Goal: Communication & Community: Answer question/provide support

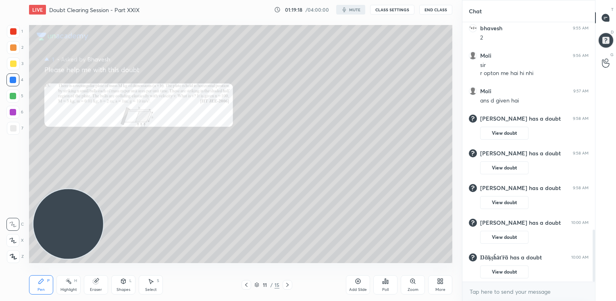
scroll to position [40058, 39877]
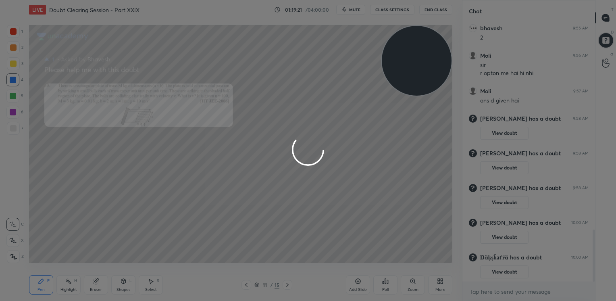
drag, startPoint x: 65, startPoint y: 227, endPoint x: 575, endPoint y: 36, distance: 544.5
click at [575, 36] on div "1 2 3 4 5 6 7 C X Z C X Z E E Erase all H H LIVE Doubt Clearing Session - Part …" at bounding box center [308, 150] width 616 height 301
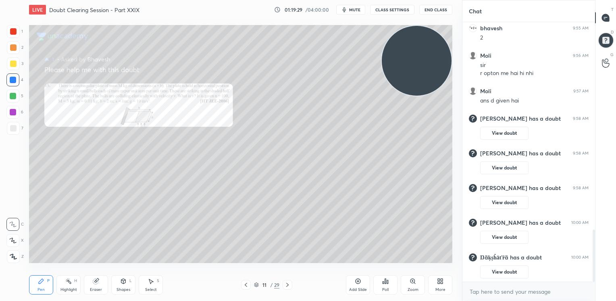
click at [401, 9] on button "CLASS SETTINGS" at bounding box center [392, 10] width 44 height 10
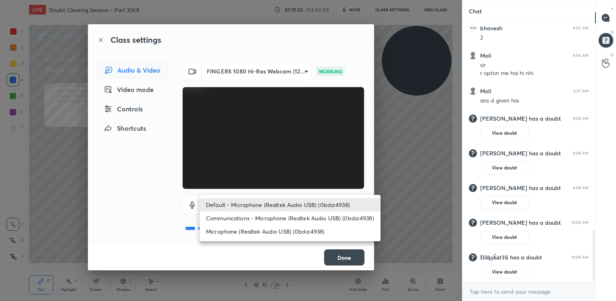
click at [261, 205] on body "1 2 3 4 5 6 7 C X Z C X Z E E Erase all H H LIVE Doubt Clearing Session - Part …" at bounding box center [308, 150] width 616 height 301
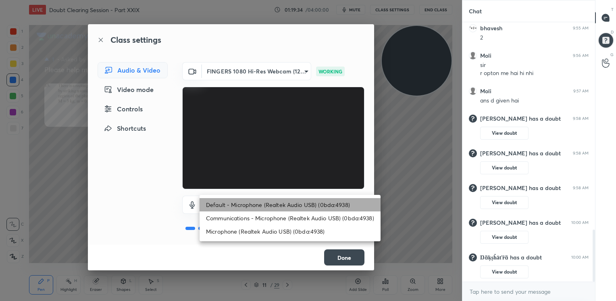
click at [261, 205] on li "Default - Microphone (Realtek Audio USB) (0bda:4938)" at bounding box center [290, 204] width 181 height 13
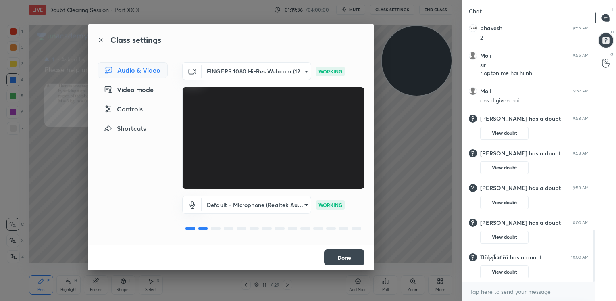
click at [338, 259] on button "Done" at bounding box center [344, 257] width 40 height 16
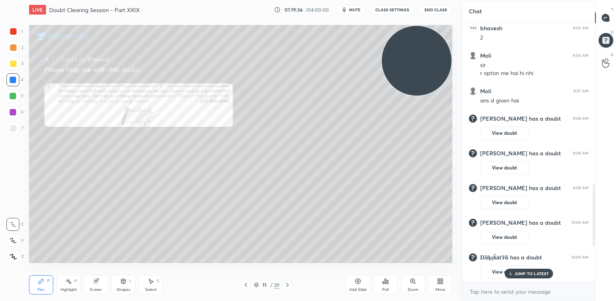
scroll to position [842, 0]
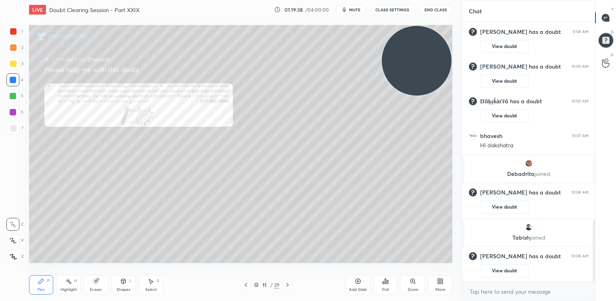
click at [439, 282] on icon at bounding box center [439, 282] width 2 height 2
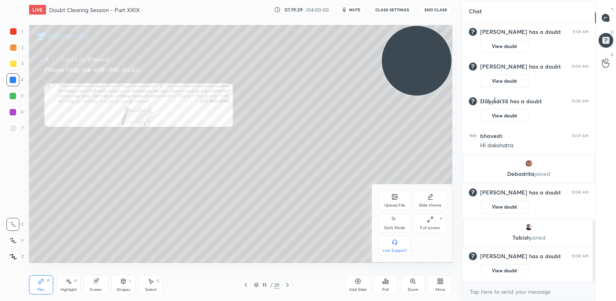
scroll to position [641, 0]
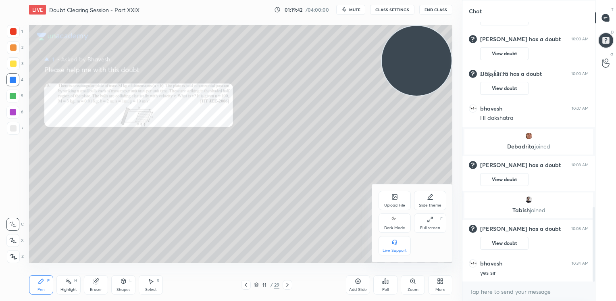
click at [405, 225] on div "Dark Mode" at bounding box center [394, 222] width 32 height 19
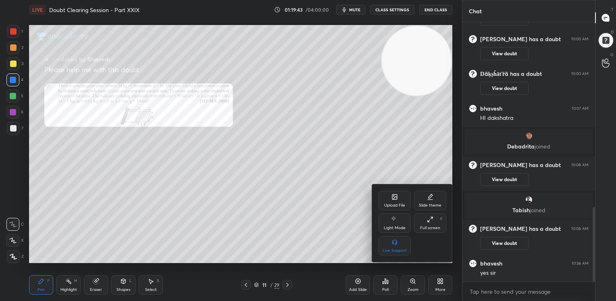
click at [297, 210] on div at bounding box center [308, 150] width 616 height 301
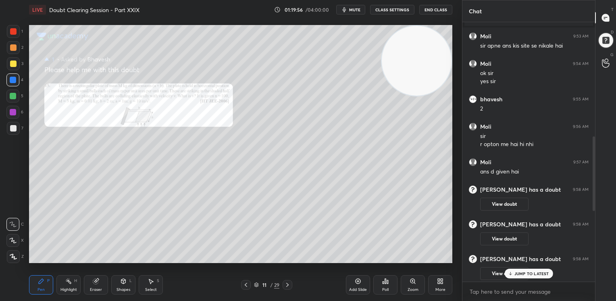
scroll to position [681, 0]
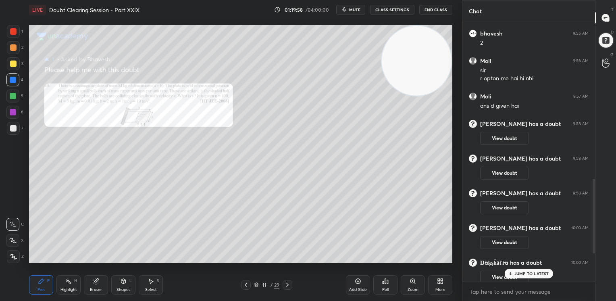
click at [512, 139] on button "View doubt" at bounding box center [504, 138] width 48 height 13
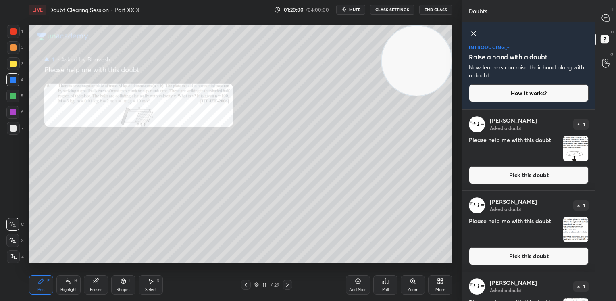
scroll to position [375, 0]
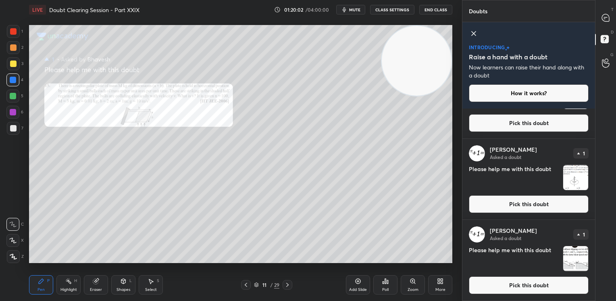
click at [530, 281] on button "Pick this doubt" at bounding box center [529, 285] width 120 height 18
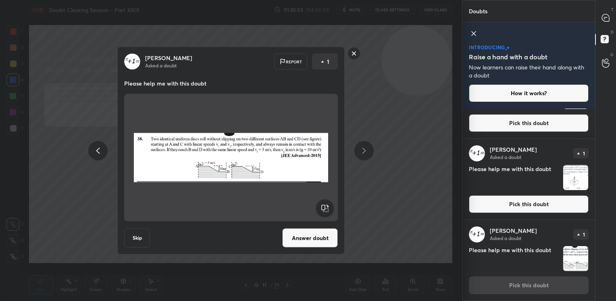
click at [314, 239] on button "Answer doubt" at bounding box center [310, 237] width 56 height 19
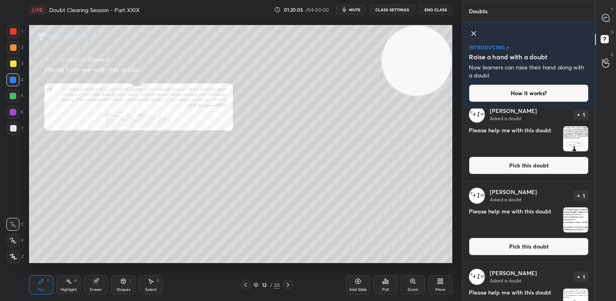
scroll to position [294, 0]
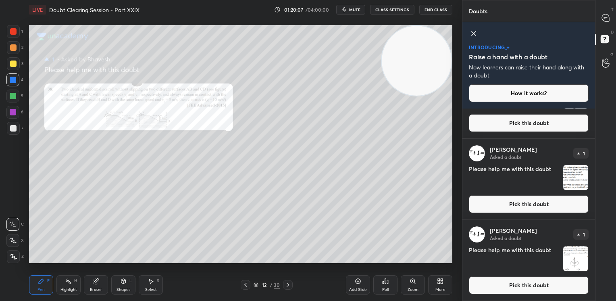
click at [514, 290] on button "Pick this doubt" at bounding box center [529, 285] width 120 height 18
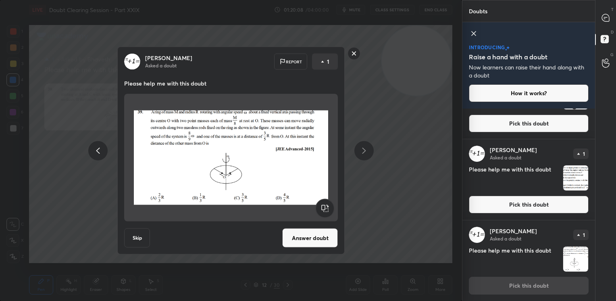
click at [320, 242] on button "Answer doubt" at bounding box center [310, 237] width 56 height 19
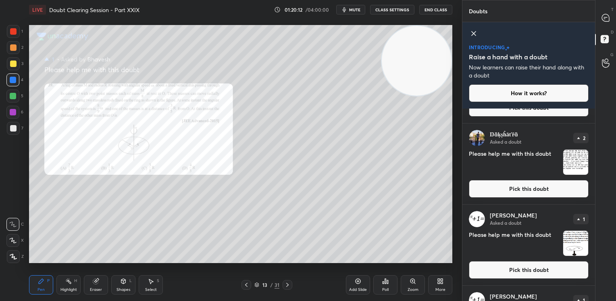
scroll to position [0, 0]
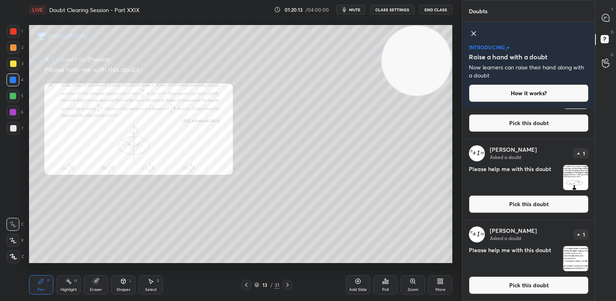
click at [524, 285] on button "Pick this doubt" at bounding box center [529, 285] width 120 height 18
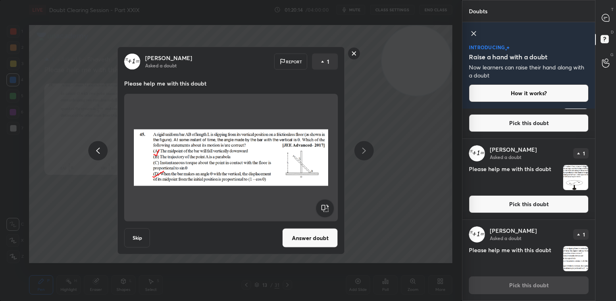
click at [305, 234] on button "Answer doubt" at bounding box center [310, 237] width 56 height 19
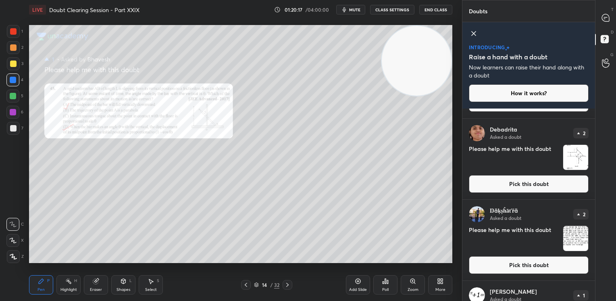
scroll to position [132, 0]
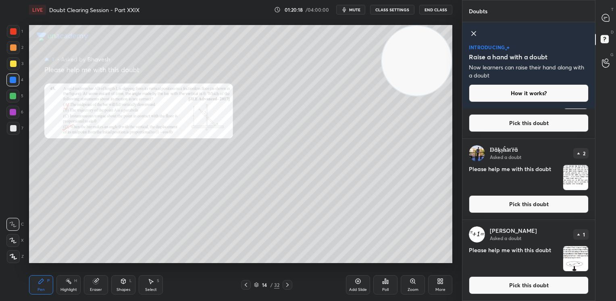
click at [516, 284] on button "Pick this doubt" at bounding box center [529, 285] width 120 height 18
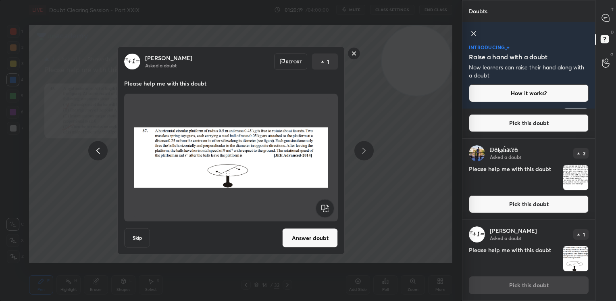
click at [295, 238] on button "Answer doubt" at bounding box center [310, 237] width 56 height 19
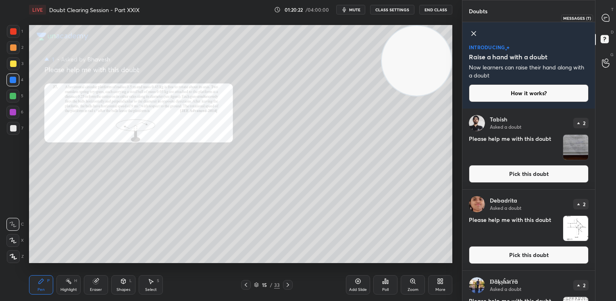
click at [605, 19] on icon at bounding box center [605, 17] width 7 height 7
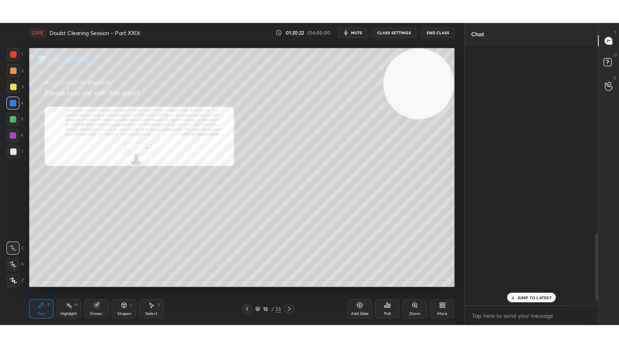
scroll to position [257, 130]
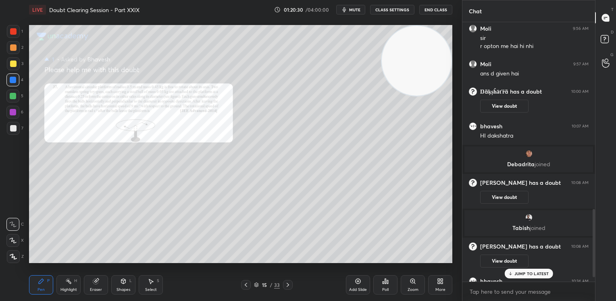
click at [440, 285] on div "More" at bounding box center [440, 284] width 24 height 19
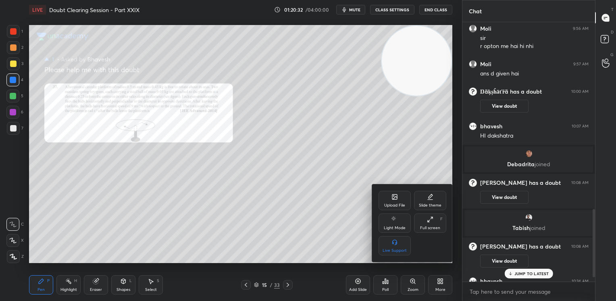
click at [441, 228] on div "Full screen F" at bounding box center [430, 222] width 32 height 19
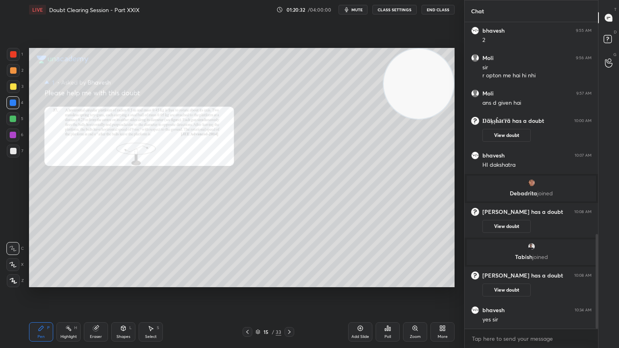
scroll to position [358, 0]
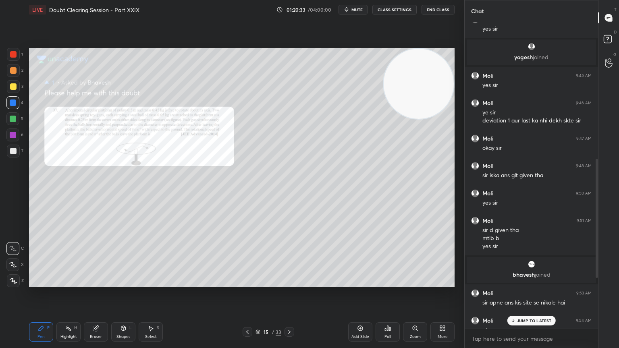
click at [545, 300] on p "JUMP TO LATEST" at bounding box center [534, 320] width 35 height 5
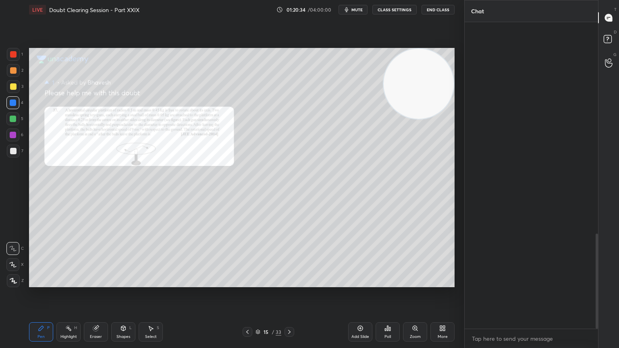
scroll to position [684, 0]
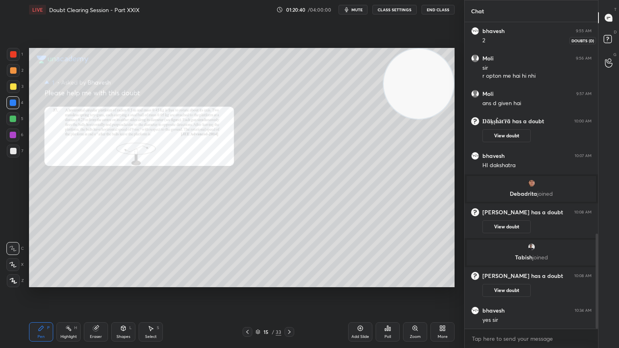
click at [602, 45] on icon at bounding box center [609, 40] width 15 height 15
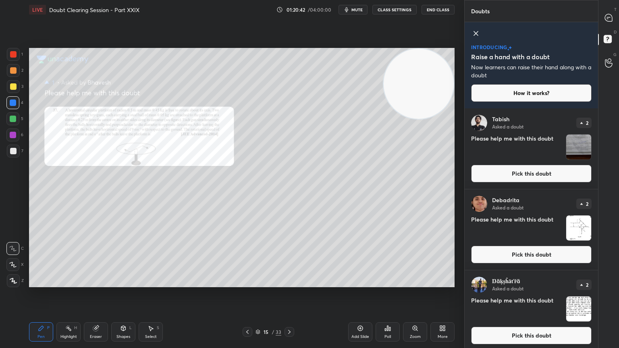
click at [474, 31] on icon at bounding box center [476, 34] width 10 height 10
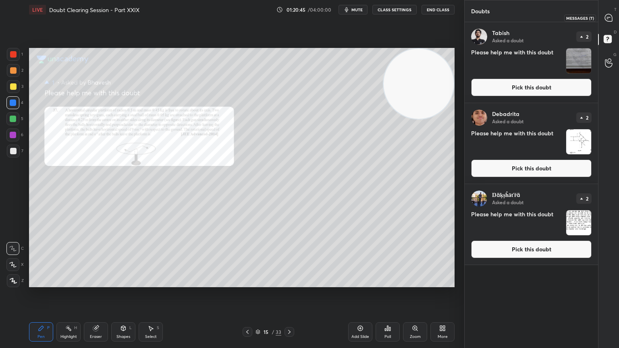
click at [606, 20] on icon at bounding box center [608, 17] width 7 height 7
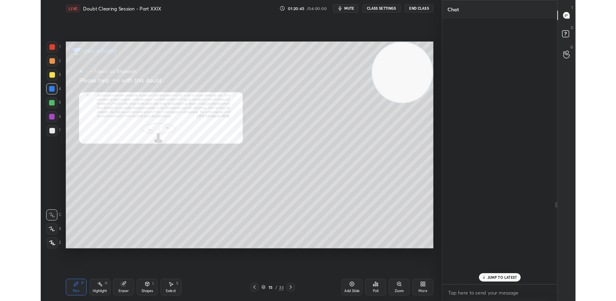
scroll to position [304, 131]
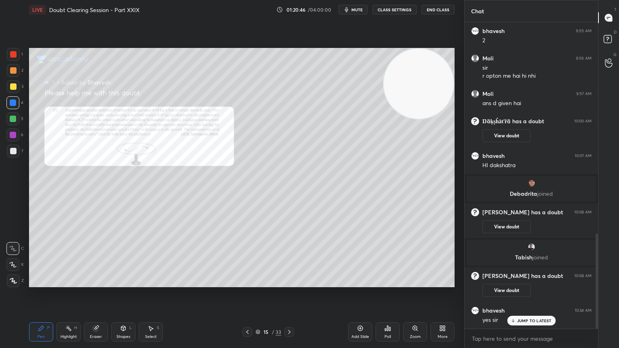
click at [524, 300] on p "JUMP TO LATEST" at bounding box center [534, 320] width 35 height 5
click at [249, 300] on icon at bounding box center [247, 332] width 6 height 6
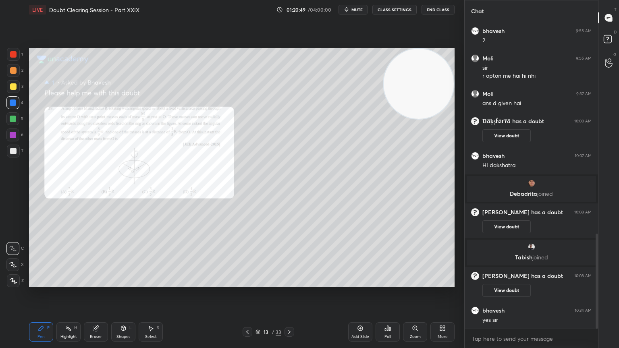
click at [249, 300] on icon at bounding box center [247, 332] width 6 height 6
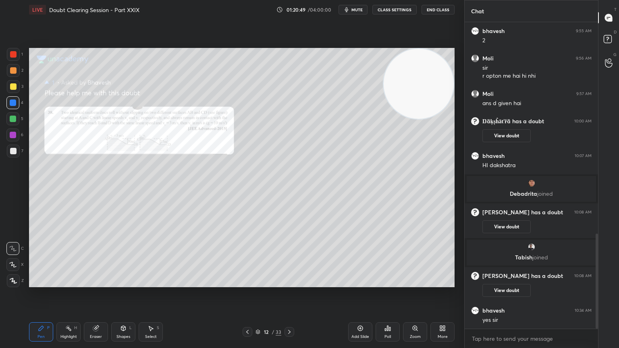
click at [249, 300] on icon at bounding box center [247, 332] width 6 height 6
click at [15, 55] on div at bounding box center [13, 54] width 6 height 6
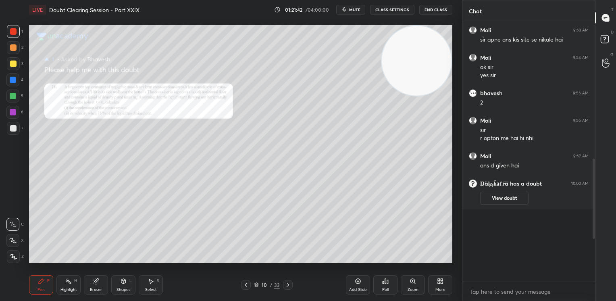
scroll to position [427, 0]
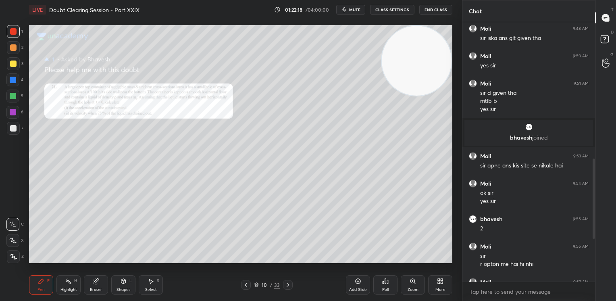
click at [18, 70] on div "3" at bounding box center [15, 63] width 17 height 13
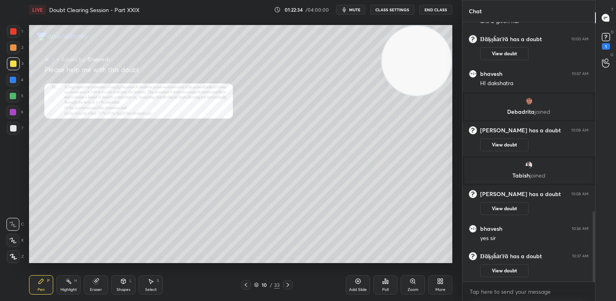
click at [116, 287] on div "Shapes" at bounding box center [123, 289] width 14 height 4
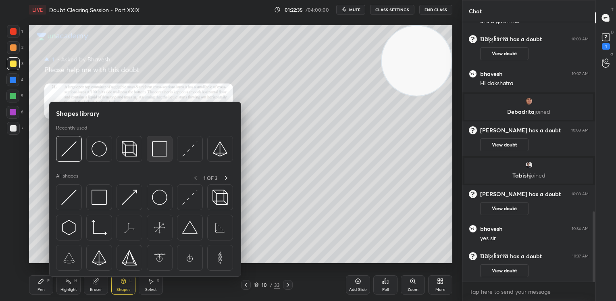
click at [156, 152] on img at bounding box center [159, 148] width 15 height 15
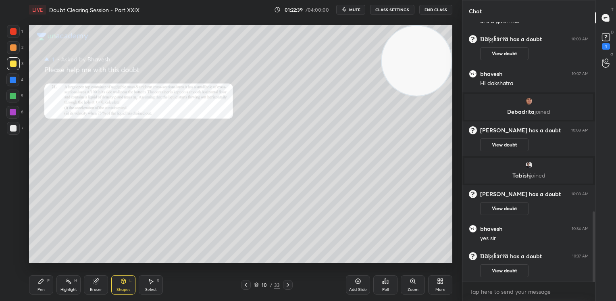
click at [48, 293] on div "Pen P" at bounding box center [41, 284] width 24 height 19
click at [15, 128] on div at bounding box center [13, 128] width 6 height 6
click at [99, 281] on icon at bounding box center [96, 281] width 6 height 6
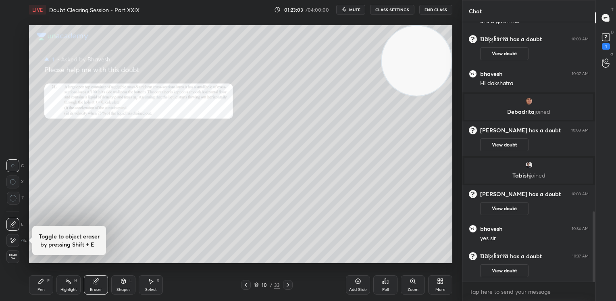
click at [42, 291] on div "Pen" at bounding box center [40, 289] width 7 height 4
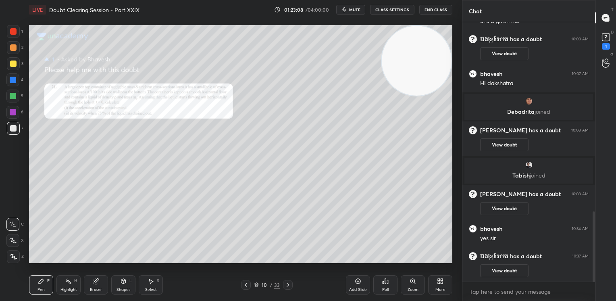
click at [13, 66] on div at bounding box center [13, 63] width 6 height 6
click at [17, 65] on div at bounding box center [13, 63] width 13 height 13
click at [15, 135] on div "7" at bounding box center [15, 130] width 17 height 16
click at [15, 133] on div at bounding box center [13, 128] width 13 height 13
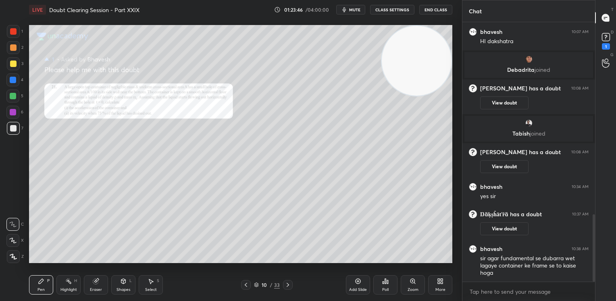
click at [19, 70] on div "3" at bounding box center [15, 63] width 17 height 13
click at [18, 70] on div "3" at bounding box center [15, 63] width 17 height 13
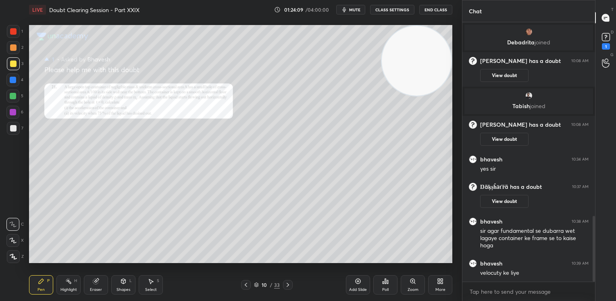
click at [10, 97] on div at bounding box center [13, 96] width 6 height 6
click at [15, 101] on div at bounding box center [12, 95] width 13 height 13
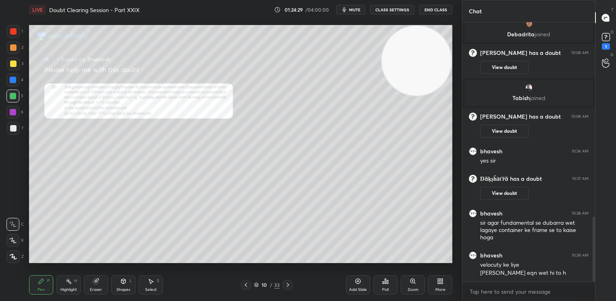
click at [10, 102] on div "5" at bounding box center [14, 97] width 17 height 16
click at [12, 102] on div at bounding box center [12, 95] width 13 height 13
click at [7, 62] on div at bounding box center [13, 63] width 13 height 13
click at [13, 64] on div at bounding box center [13, 63] width 6 height 6
click at [8, 84] on div at bounding box center [12, 79] width 13 height 13
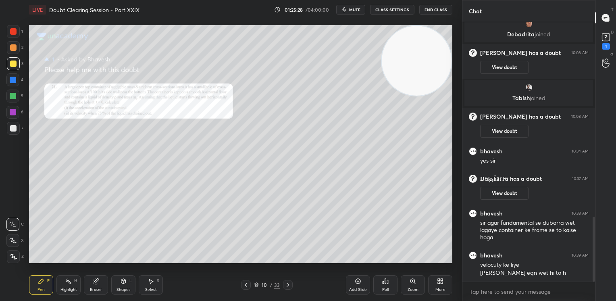
click at [10, 86] on div at bounding box center [12, 79] width 13 height 13
click at [66, 282] on icon at bounding box center [68, 281] width 6 height 6
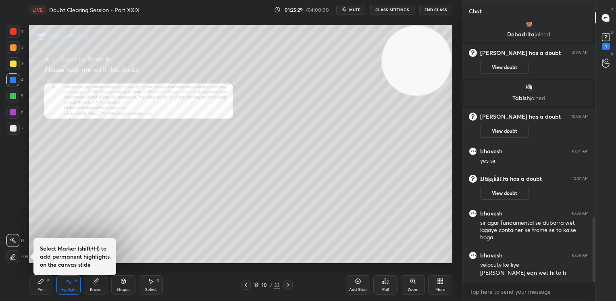
click at [68, 280] on rect at bounding box center [69, 282] width 4 height 4
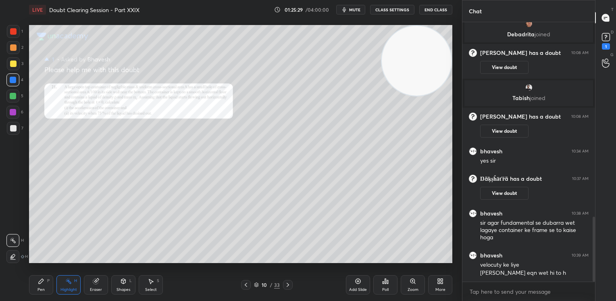
click at [14, 259] on icon at bounding box center [12, 259] width 5 height 0
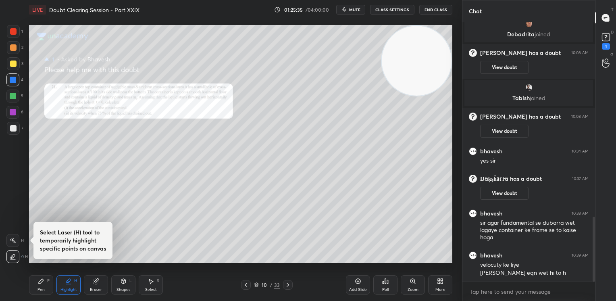
click at [41, 286] on div "Pen P" at bounding box center [41, 284] width 24 height 19
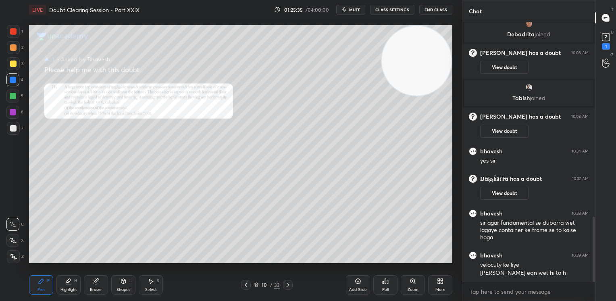
click at [44, 285] on div "Pen P" at bounding box center [41, 284] width 24 height 19
click at [120, 290] on div "Shapes" at bounding box center [123, 289] width 14 height 4
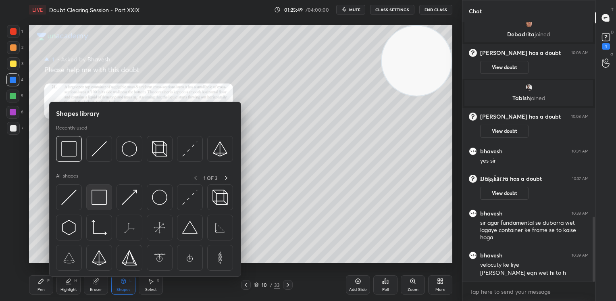
click at [100, 193] on img at bounding box center [98, 196] width 15 height 15
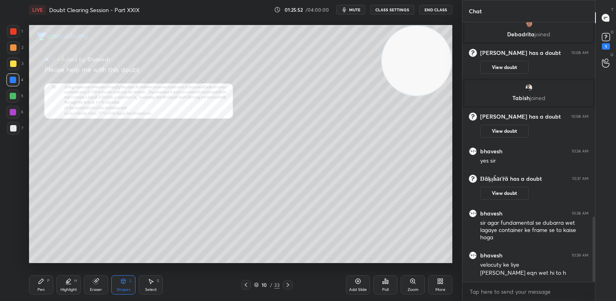
click at [41, 290] on div "Pen" at bounding box center [40, 289] width 7 height 4
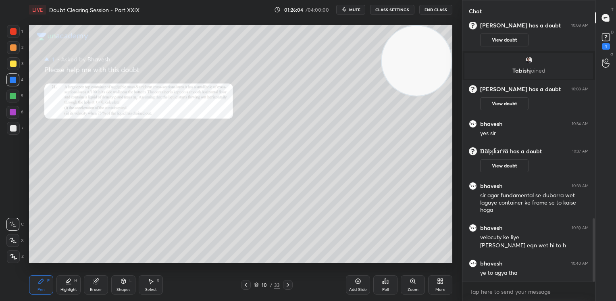
click at [18, 34] on div at bounding box center [13, 31] width 13 height 13
click at [15, 36] on div at bounding box center [13, 31] width 13 height 13
click at [16, 65] on div at bounding box center [13, 63] width 6 height 6
click at [17, 67] on div at bounding box center [13, 63] width 13 height 13
click at [11, 30] on div at bounding box center [13, 31] width 6 height 6
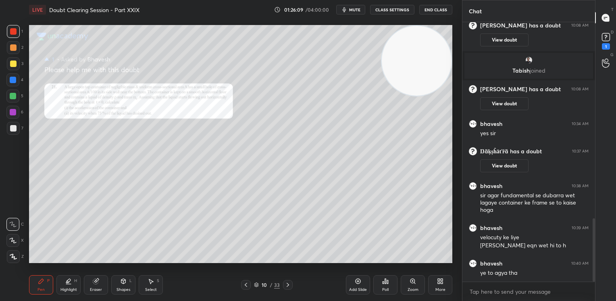
click at [17, 34] on div at bounding box center [13, 31] width 13 height 13
click at [7, 127] on div at bounding box center [13, 128] width 13 height 13
click at [15, 131] on div at bounding box center [13, 128] width 6 height 6
click at [14, 132] on div at bounding box center [13, 128] width 13 height 13
click at [15, 31] on div at bounding box center [13, 31] width 6 height 6
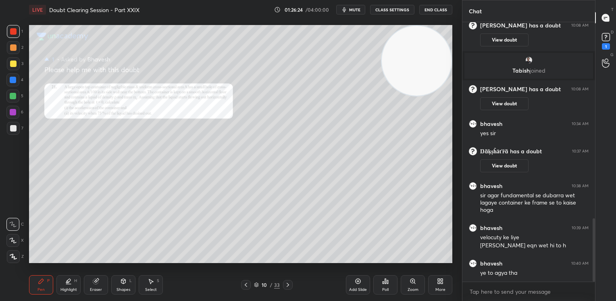
click at [15, 33] on div at bounding box center [13, 31] width 6 height 6
click at [607, 37] on rect at bounding box center [606, 37] width 8 height 8
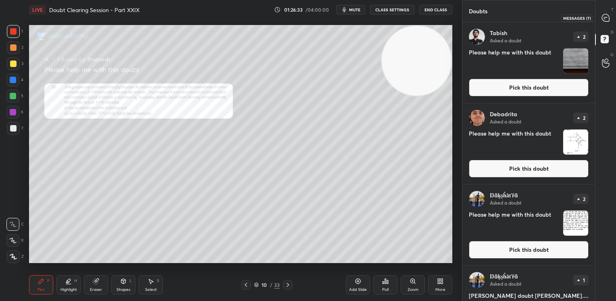
click at [606, 20] on icon at bounding box center [605, 17] width 7 height 7
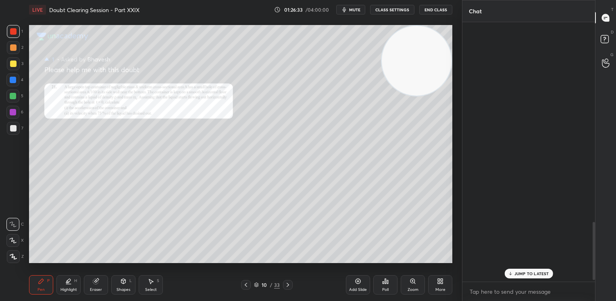
scroll to position [257, 130]
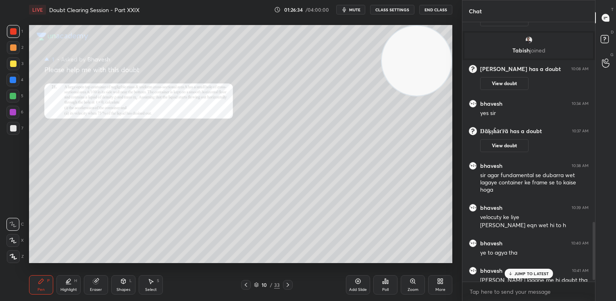
click at [539, 275] on p "JUMP TO LATEST" at bounding box center [531, 273] width 35 height 5
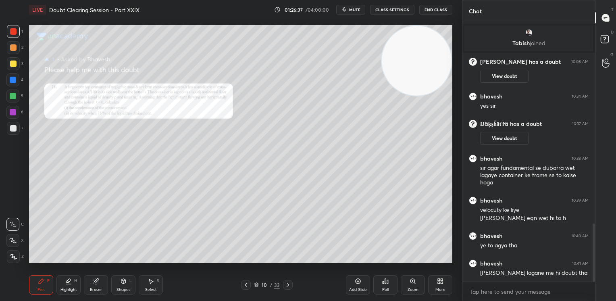
click at [20, 97] on div "5" at bounding box center [14, 95] width 17 height 13
click at [16, 25] on div at bounding box center [13, 31] width 13 height 13
click at [17, 31] on div at bounding box center [13, 31] width 13 height 13
click at [21, 63] on div "3" at bounding box center [15, 63] width 17 height 13
click at [21, 64] on div "3" at bounding box center [15, 63] width 17 height 13
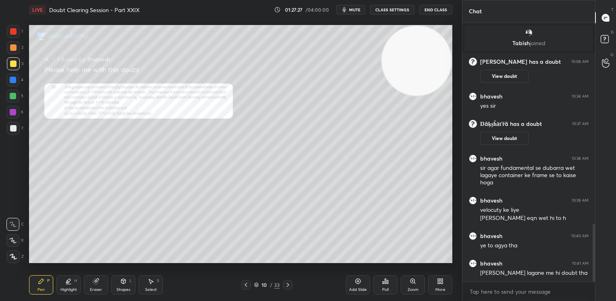
click at [16, 134] on div at bounding box center [13, 128] width 13 height 13
click at [15, 133] on div at bounding box center [13, 128] width 13 height 13
click at [0, 30] on div "1 2 3 4 5 6 7 C X Z C X Z E E Erase all H H" at bounding box center [13, 144] width 26 height 238
click at [4, 27] on div "1 2 3 4 5 6 7 C X Z C X Z E E Erase all H H" at bounding box center [13, 144] width 26 height 238
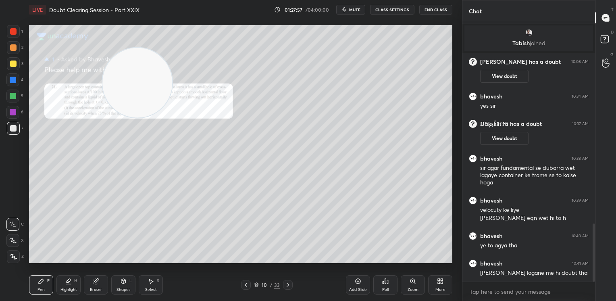
click at [102, 285] on div "Eraser" at bounding box center [96, 284] width 24 height 19
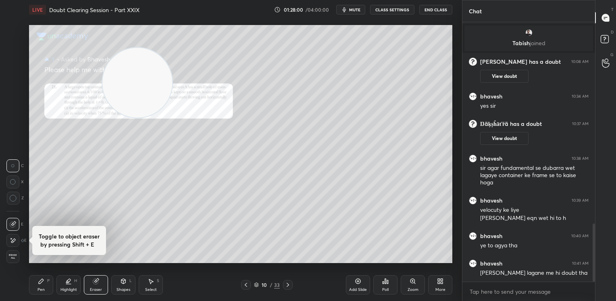
click at [36, 295] on div "Pen P Highlight H Eraser Shapes L Select S 10 / 33 Add Slide Poll Zoom More" at bounding box center [240, 284] width 423 height 32
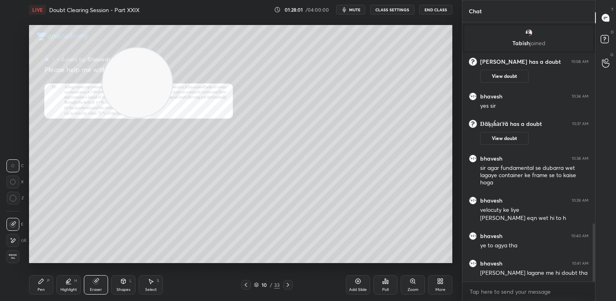
click at [49, 287] on div "Pen P" at bounding box center [41, 284] width 24 height 19
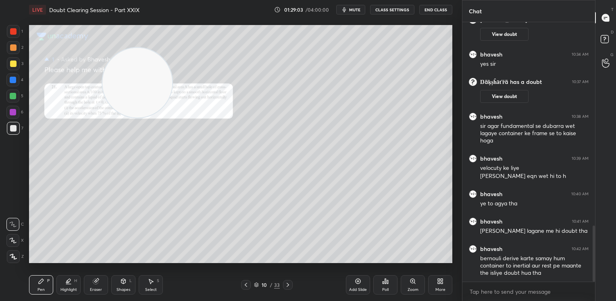
click at [19, 70] on div "3" at bounding box center [15, 63] width 17 height 13
click at [21, 50] on div "2" at bounding box center [15, 47] width 17 height 13
click at [16, 28] on div at bounding box center [13, 31] width 6 height 6
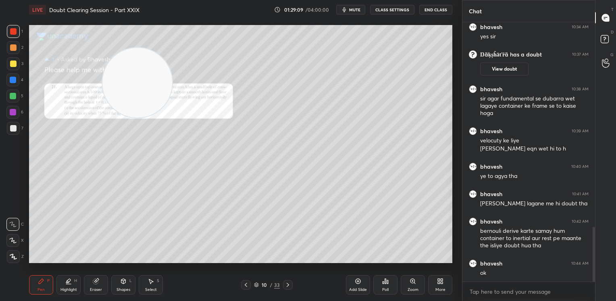
click at [8, 67] on div at bounding box center [13, 63] width 13 height 13
click at [23, 73] on div "4" at bounding box center [14, 79] width 17 height 13
click at [17, 87] on div "4" at bounding box center [14, 81] width 17 height 16
click at [601, 40] on rect at bounding box center [605, 39] width 8 height 8
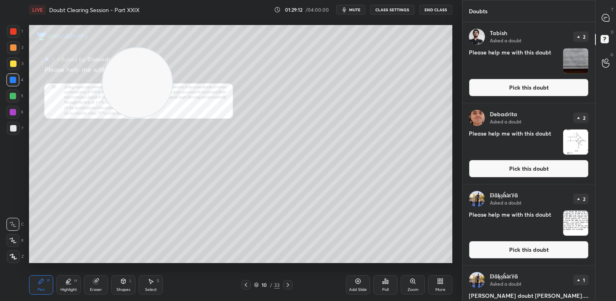
click at [532, 85] on button "Pick this doubt" at bounding box center [529, 88] width 120 height 18
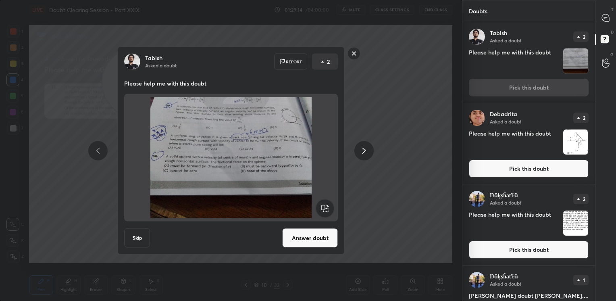
click at [532, 170] on button "Pick this doubt" at bounding box center [529, 169] width 120 height 18
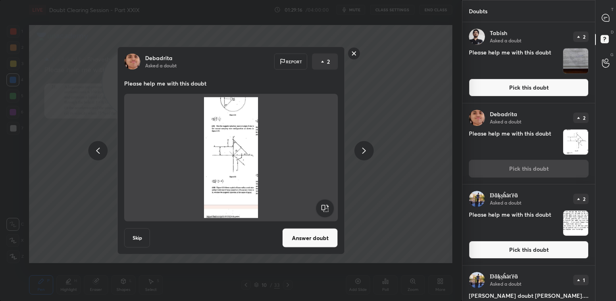
click at [511, 89] on button "Pick this doubt" at bounding box center [529, 88] width 120 height 18
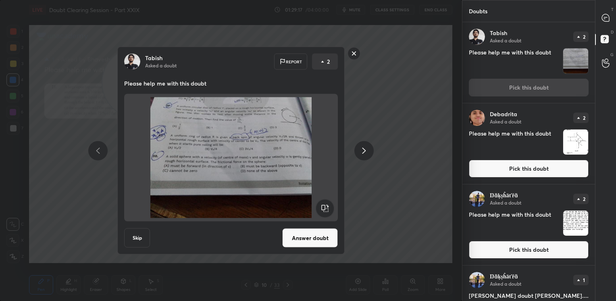
click at [311, 242] on button "Answer doubt" at bounding box center [310, 237] width 56 height 19
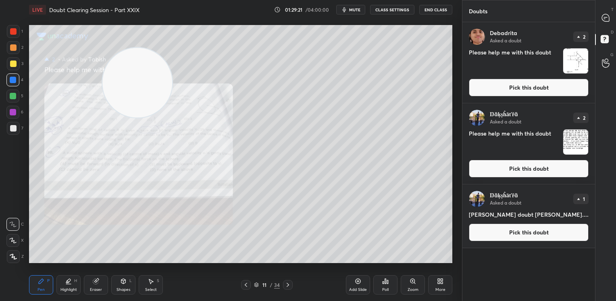
click at [608, 23] on div at bounding box center [606, 17] width 16 height 15
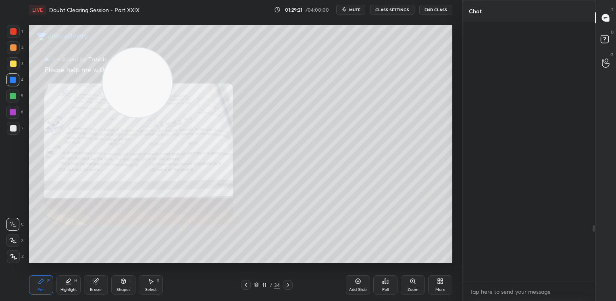
scroll to position [257, 130]
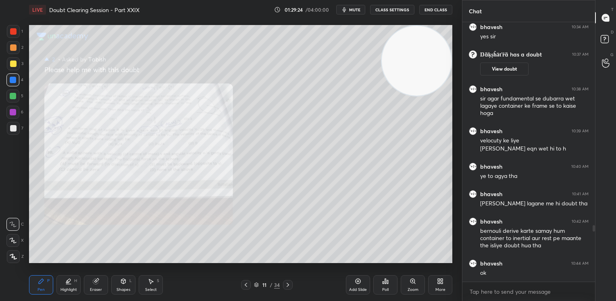
click at [411, 285] on div "Zoom" at bounding box center [413, 284] width 24 height 19
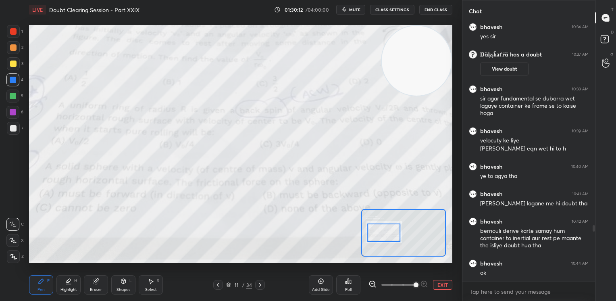
click at [15, 35] on div at bounding box center [13, 31] width 13 height 13
click at [10, 37] on div at bounding box center [13, 31] width 13 height 13
click at [11, 29] on div at bounding box center [13, 31] width 6 height 6
click at [448, 285] on button "EXIT" at bounding box center [442, 285] width 19 height 10
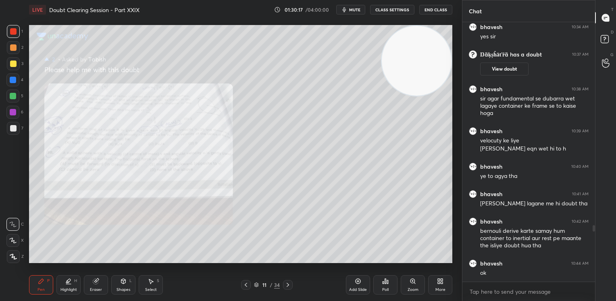
click at [116, 283] on div "Shapes L" at bounding box center [123, 284] width 24 height 19
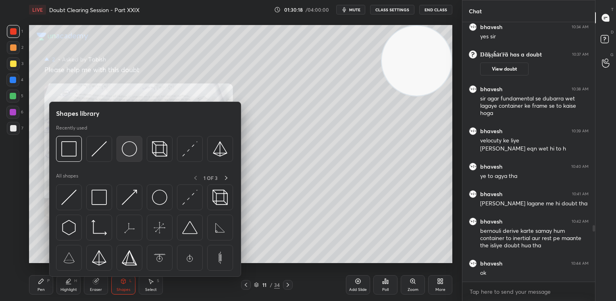
click at [130, 146] on img at bounding box center [129, 148] width 15 height 15
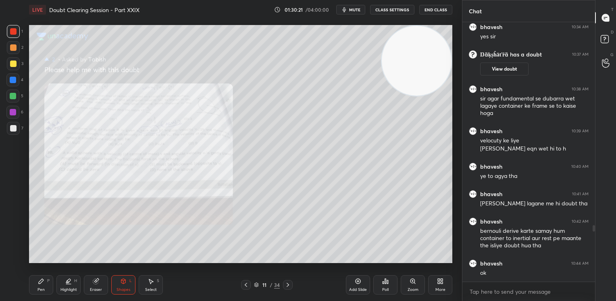
click at [51, 293] on div "Pen P" at bounding box center [41, 284] width 24 height 19
click at [11, 62] on div at bounding box center [13, 63] width 6 height 6
click at [15, 62] on div at bounding box center [13, 63] width 6 height 6
click at [13, 103] on div "5" at bounding box center [14, 97] width 17 height 16
click at [16, 101] on div at bounding box center [12, 95] width 13 height 13
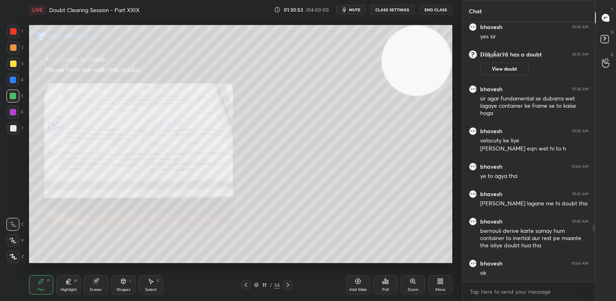
click at [14, 67] on div at bounding box center [13, 63] width 13 height 13
click at [16, 67] on div at bounding box center [13, 63] width 13 height 13
click at [15, 38] on div at bounding box center [13, 31] width 13 height 13
click at [15, 36] on div at bounding box center [13, 31] width 13 height 13
click at [595, 43] on div "D Doubts (D)" at bounding box center [605, 40] width 21 height 23
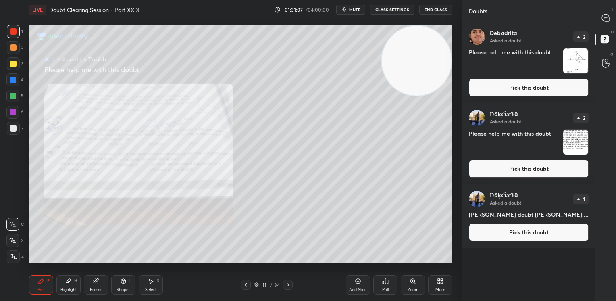
click at [537, 165] on button "Pick this doubt" at bounding box center [529, 169] width 120 height 18
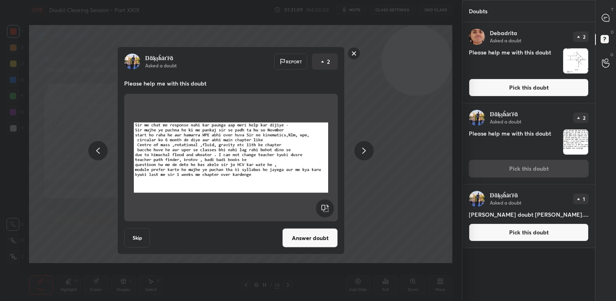
click at [301, 235] on button "Answer doubt" at bounding box center [310, 237] width 56 height 19
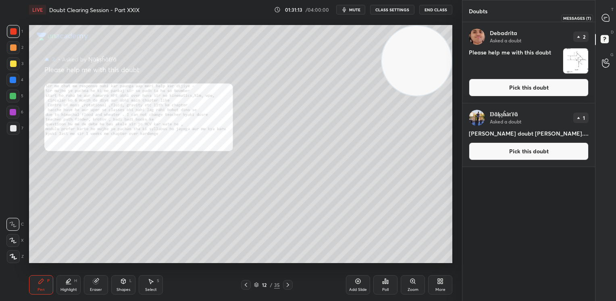
click at [606, 19] on icon at bounding box center [605, 17] width 7 height 7
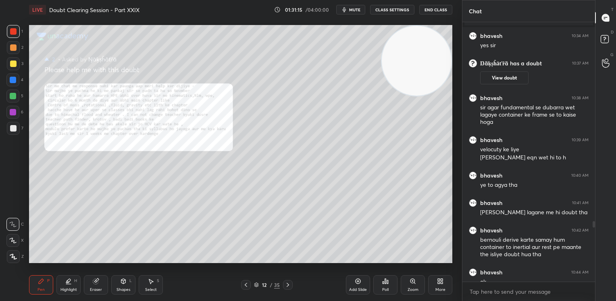
click at [420, 284] on div "Zoom" at bounding box center [413, 284] width 24 height 19
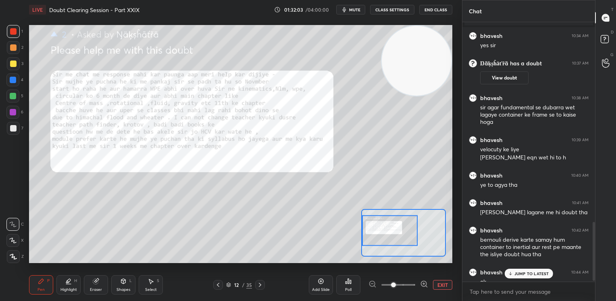
scroll to position [889, 0]
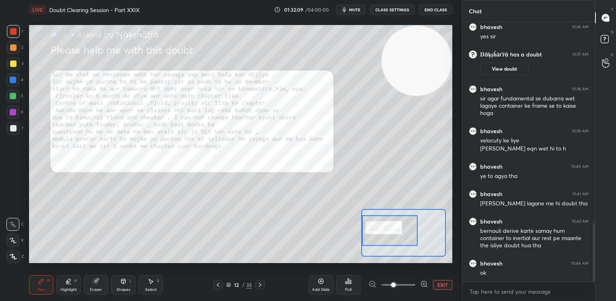
click at [16, 81] on div at bounding box center [13, 80] width 6 height 6
click at [15, 83] on div at bounding box center [12, 79] width 13 height 13
click at [10, 33] on div at bounding box center [13, 31] width 6 height 6
click at [10, 31] on div at bounding box center [13, 31] width 13 height 13
click at [601, 43] on rect at bounding box center [605, 39] width 8 height 8
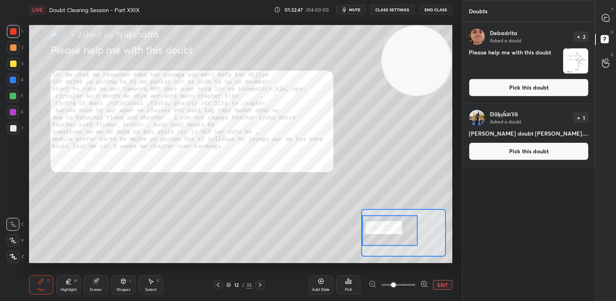
click at [507, 155] on button "Pick this doubt" at bounding box center [529, 151] width 120 height 18
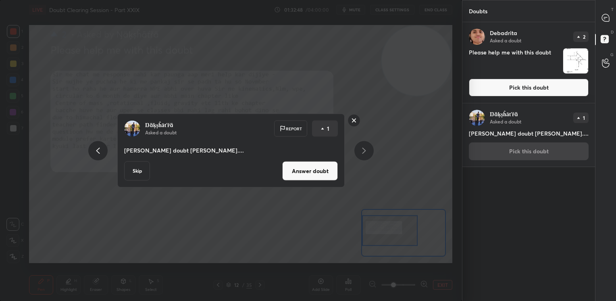
click at [331, 168] on button "Answer doubt" at bounding box center [310, 170] width 56 height 19
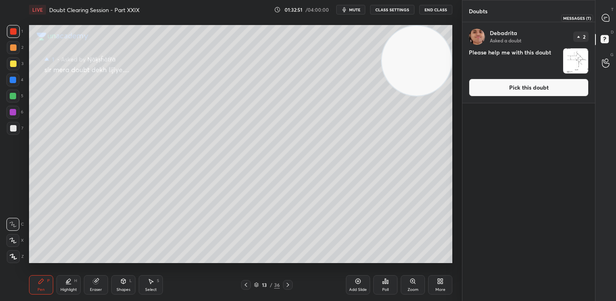
click at [605, 23] on div at bounding box center [606, 17] width 16 height 15
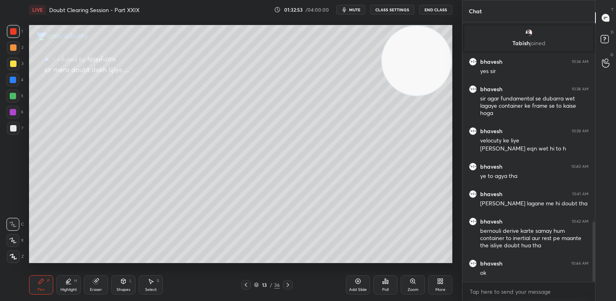
scroll to position [898, 0]
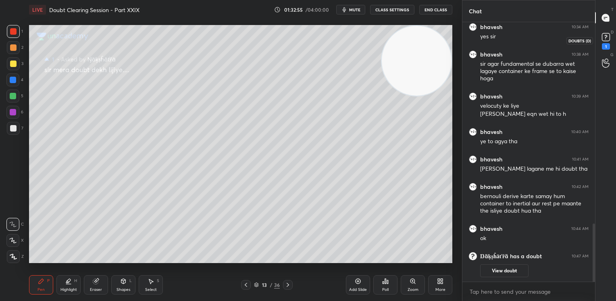
click at [610, 36] on icon at bounding box center [606, 37] width 12 height 12
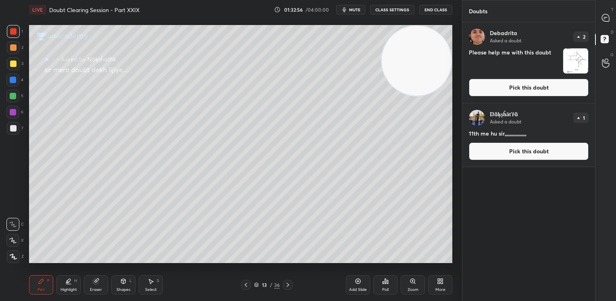
click at [534, 151] on button "Pick this doubt" at bounding box center [529, 151] width 120 height 18
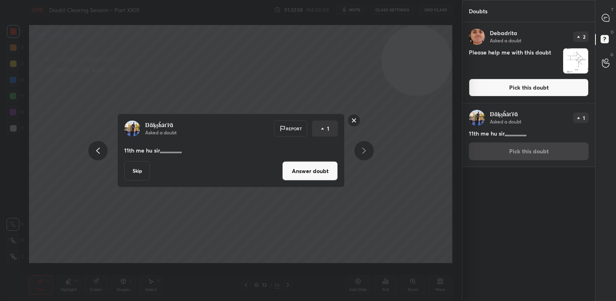
click at [310, 176] on button "Answer doubt" at bounding box center [310, 170] width 56 height 19
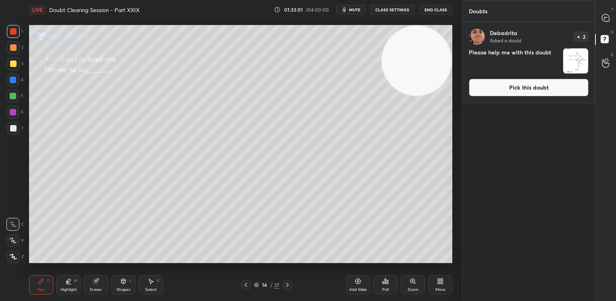
click at [242, 283] on div at bounding box center [246, 285] width 10 height 10
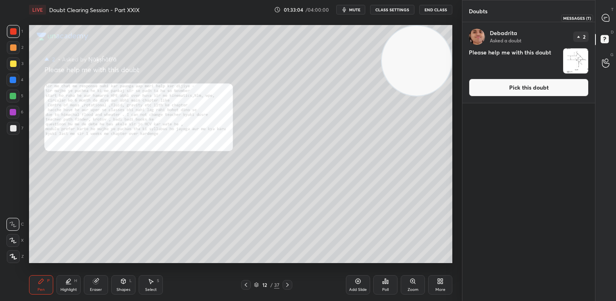
click at [605, 23] on div at bounding box center [606, 17] width 16 height 15
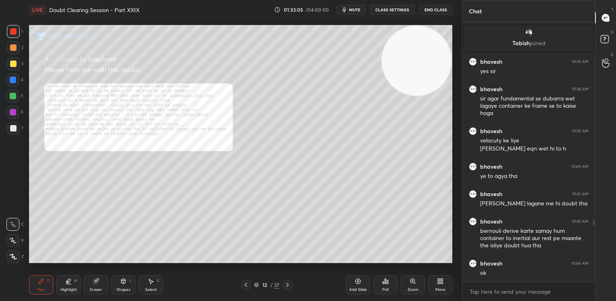
scroll to position [257, 130]
click at [10, 67] on div at bounding box center [13, 63] width 13 height 13
click at [17, 80] on div at bounding box center [12, 79] width 13 height 13
click at [17, 79] on div at bounding box center [12, 79] width 13 height 13
click at [7, 37] on div "1" at bounding box center [15, 31] width 16 height 13
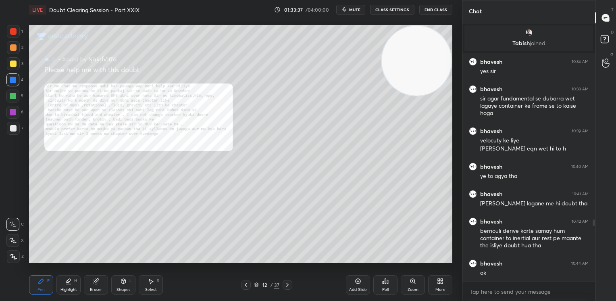
click at [5, 38] on div "1 2 3 4 5 6 7 C X Z C X Z E E Erase all H H" at bounding box center [13, 144] width 26 height 238
click at [19, 128] on div "7" at bounding box center [15, 128] width 17 height 13
click at [16, 130] on div at bounding box center [13, 128] width 13 height 13
click at [16, 58] on div at bounding box center [13, 63] width 13 height 13
click at [16, 65] on div at bounding box center [13, 63] width 13 height 13
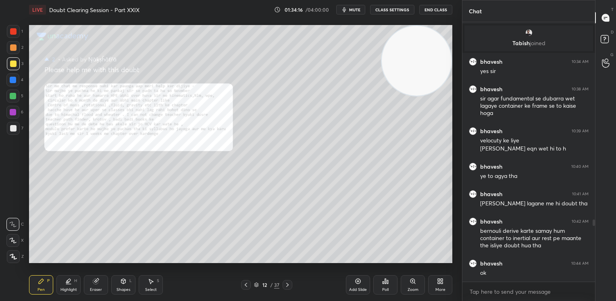
click at [12, 96] on div at bounding box center [13, 96] width 6 height 6
click at [12, 58] on div at bounding box center [13, 63] width 13 height 13
click at [11, 62] on div at bounding box center [13, 63] width 6 height 6
click at [10, 127] on div at bounding box center [13, 128] width 6 height 6
click at [15, 132] on div at bounding box center [13, 128] width 13 height 13
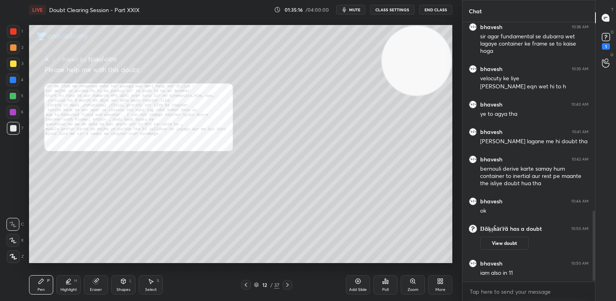
scroll to position [717, 0]
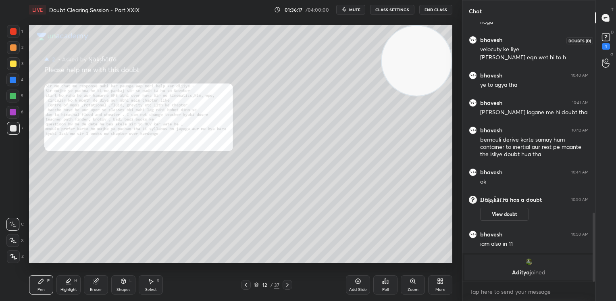
click at [606, 42] on icon at bounding box center [606, 37] width 12 height 12
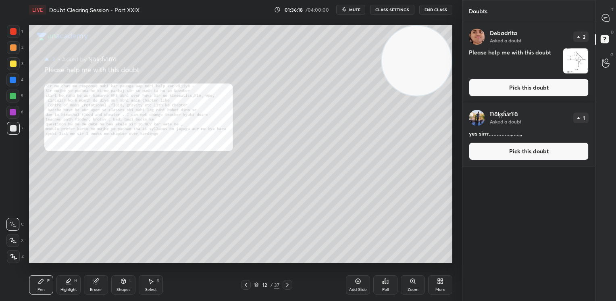
click at [521, 156] on button "Pick this doubt" at bounding box center [529, 151] width 120 height 18
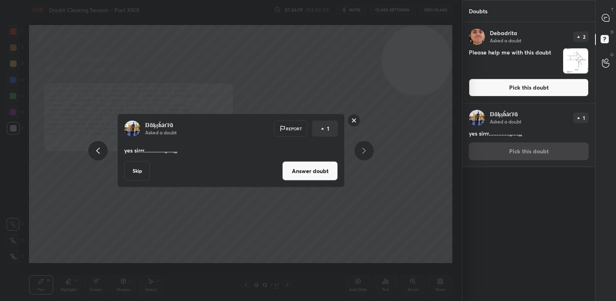
click at [320, 173] on button "Answer doubt" at bounding box center [310, 170] width 56 height 19
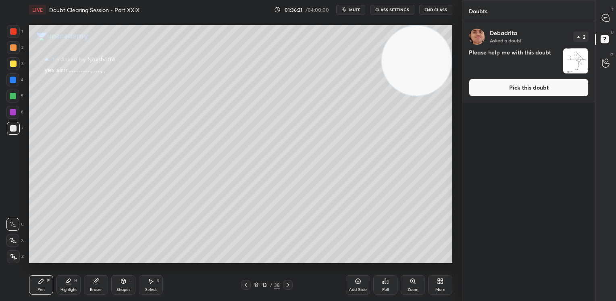
click at [605, 22] on icon at bounding box center [605, 18] width 8 height 8
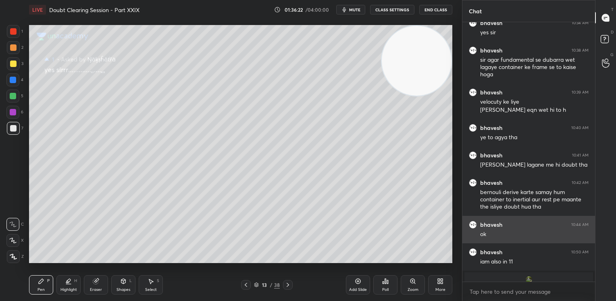
scroll to position [859, 0]
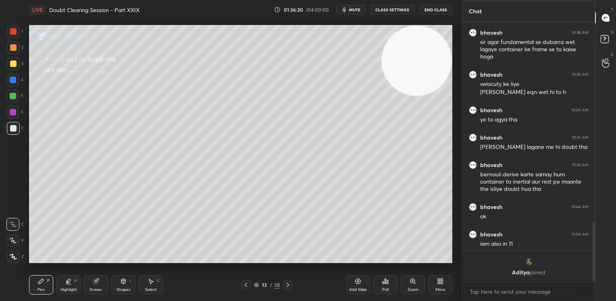
click at [521, 273] on p "[PERSON_NAME] joined" at bounding box center [528, 272] width 119 height 6
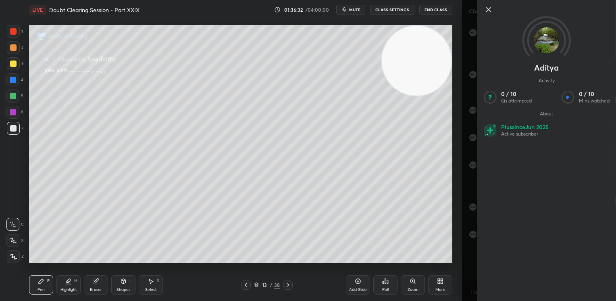
click at [489, 7] on icon at bounding box center [489, 10] width 10 height 10
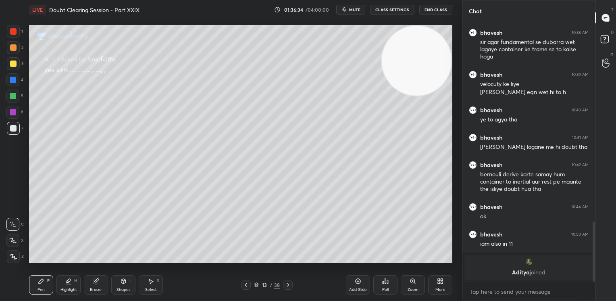
click at [249, 287] on div at bounding box center [246, 285] width 10 height 10
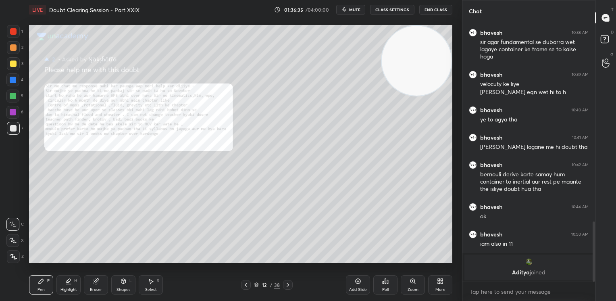
click at [10, 30] on div at bounding box center [13, 31] width 6 height 6
click at [13, 112] on div at bounding box center [13, 112] width 6 height 6
click at [242, 288] on div at bounding box center [246, 285] width 10 height 10
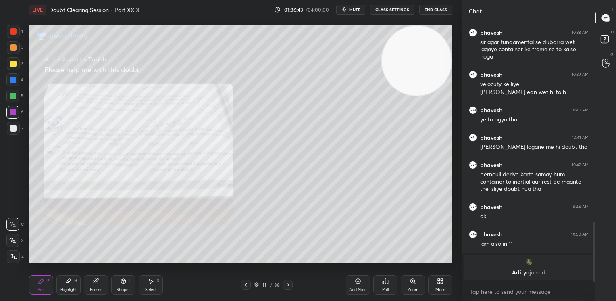
click at [243, 286] on icon at bounding box center [246, 284] width 6 height 6
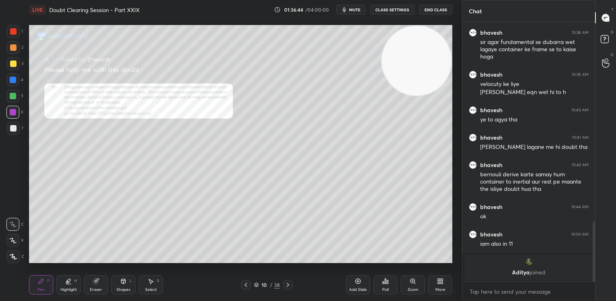
click at [239, 283] on div "10 / 38" at bounding box center [266, 285] width 158 height 10
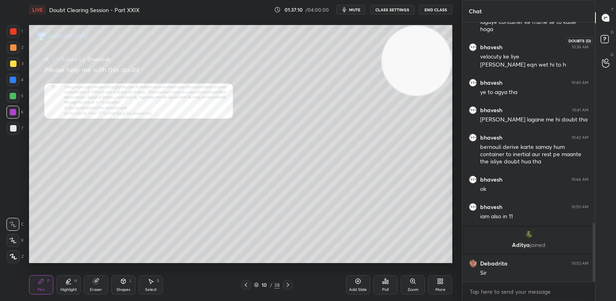
click at [601, 36] on rect at bounding box center [605, 39] width 8 height 8
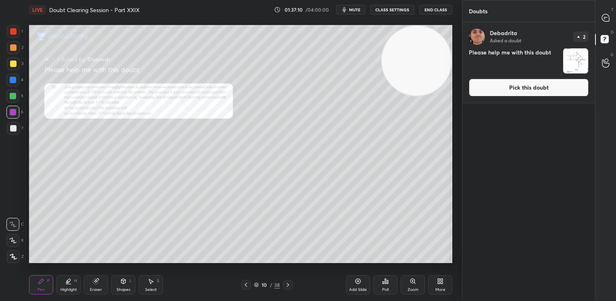
click at [546, 101] on div "[PERSON_NAME] Asked a doubt 2 Please help me with this doubt Pick this doubt" at bounding box center [528, 62] width 133 height 81
click at [529, 96] on div "[PERSON_NAME] Asked a doubt 2 Please help me with this doubt Pick this doubt" at bounding box center [528, 62] width 133 height 81
click at [518, 86] on button "Pick this doubt" at bounding box center [529, 88] width 120 height 18
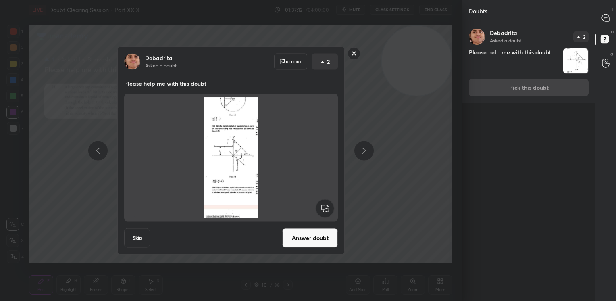
click at [322, 237] on button "Answer doubt" at bounding box center [310, 237] width 56 height 19
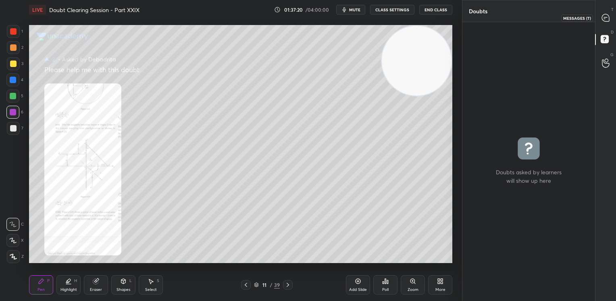
click at [608, 15] on icon at bounding box center [605, 17] width 7 height 7
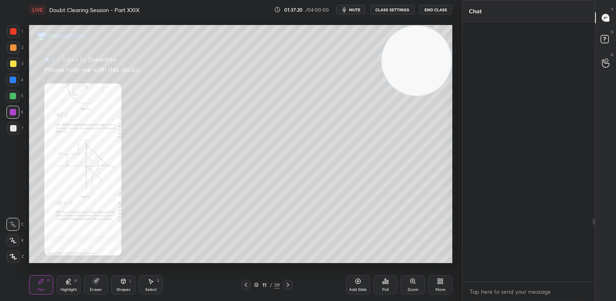
scroll to position [257, 130]
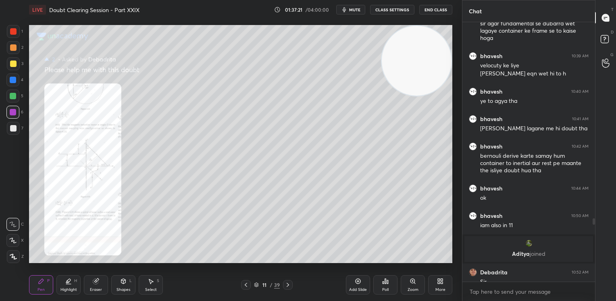
click at [427, 289] on div "Add Slide Poll Zoom More" at bounding box center [399, 284] width 106 height 45
click at [422, 287] on div "Zoom" at bounding box center [413, 284] width 24 height 19
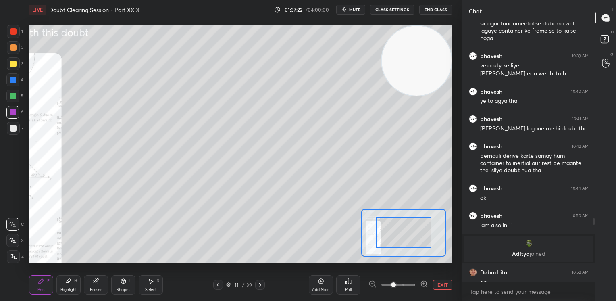
click at [422, 287] on icon at bounding box center [424, 284] width 8 height 8
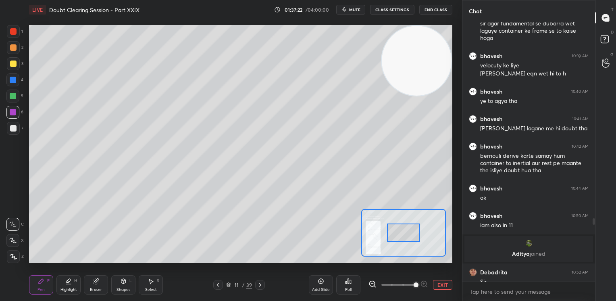
click at [418, 287] on span at bounding box center [416, 284] width 5 height 5
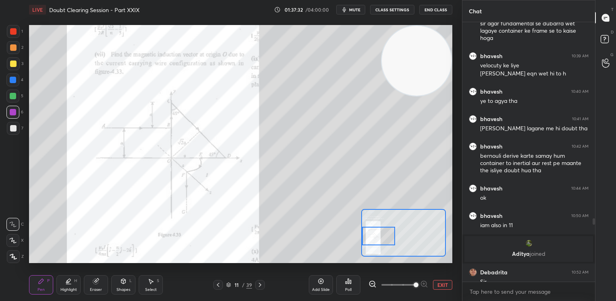
scroll to position [846, 0]
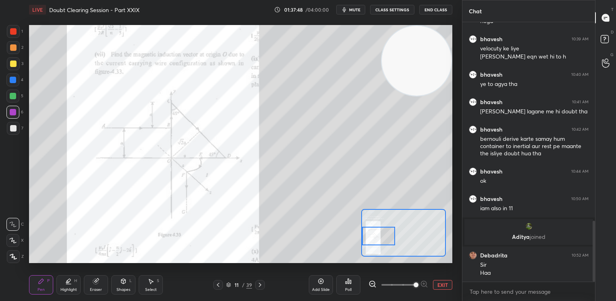
click at [20, 30] on div "1" at bounding box center [15, 31] width 16 height 13
click at [15, 29] on div at bounding box center [13, 31] width 6 height 6
click at [603, 64] on div "1" at bounding box center [606, 62] width 8 height 17
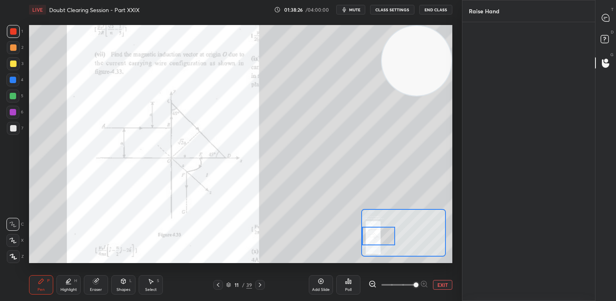
scroll to position [2, 2]
click at [498, 65] on div "Debadrita" at bounding box center [489, 60] width 40 height 47
click at [601, 19] on icon at bounding box center [605, 18] width 8 height 8
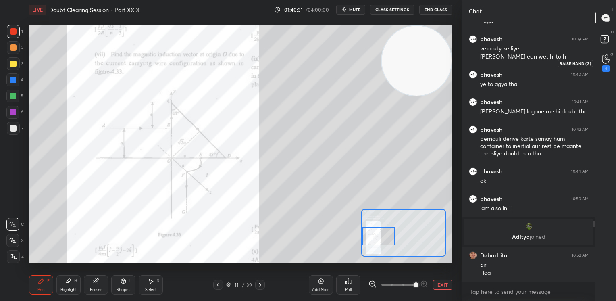
click at [603, 58] on icon at bounding box center [606, 58] width 8 height 9
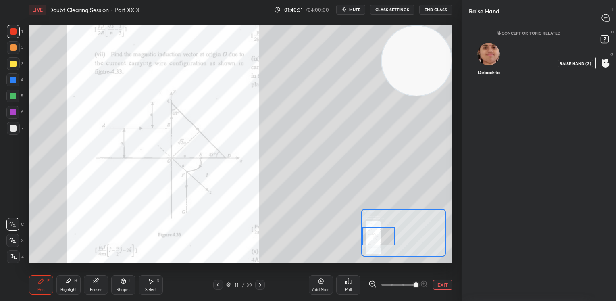
scroll to position [2, 2]
click at [503, 65] on div "Debadrita" at bounding box center [489, 60] width 40 height 47
click at [497, 77] on button "INVITE" at bounding box center [488, 78] width 32 height 10
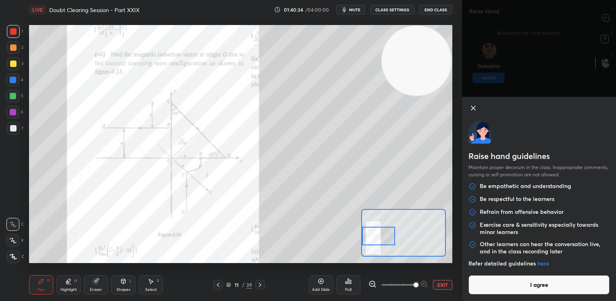
click at [554, 280] on button "I agree" at bounding box center [538, 284] width 141 height 19
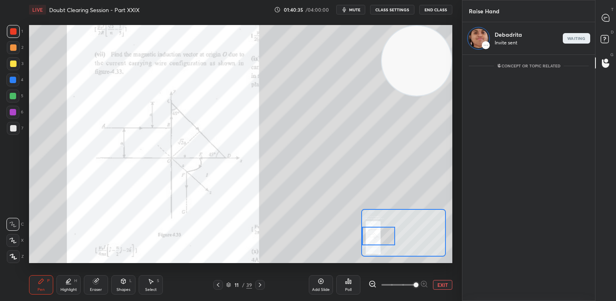
scroll to position [3, 2]
click at [19, 85] on div "4" at bounding box center [14, 79] width 17 height 13
click at [15, 88] on div "4" at bounding box center [14, 81] width 17 height 16
click at [11, 25] on div at bounding box center [13, 31] width 13 height 13
click at [445, 283] on button "EXIT" at bounding box center [442, 285] width 19 height 10
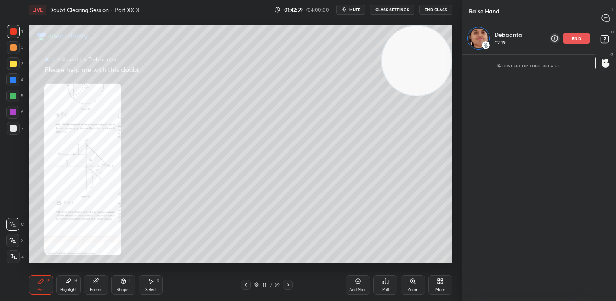
click at [116, 292] on div "Shapes L" at bounding box center [123, 284] width 24 height 19
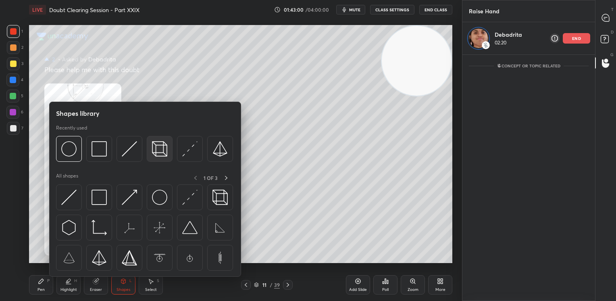
click at [160, 141] on img at bounding box center [159, 148] width 15 height 15
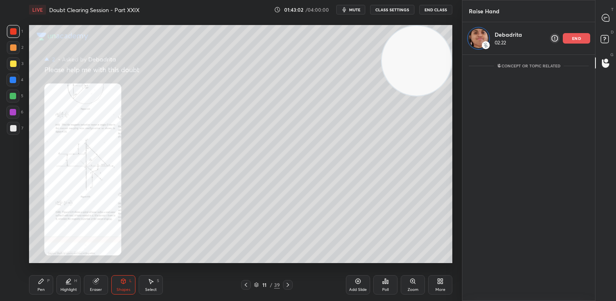
click at [11, 65] on div at bounding box center [13, 63] width 6 height 6
click at [10, 67] on div at bounding box center [13, 63] width 13 height 13
click at [41, 286] on div "Pen P" at bounding box center [41, 284] width 24 height 19
click at [13, 85] on div at bounding box center [12, 79] width 13 height 13
click at [14, 83] on div at bounding box center [13, 80] width 6 height 6
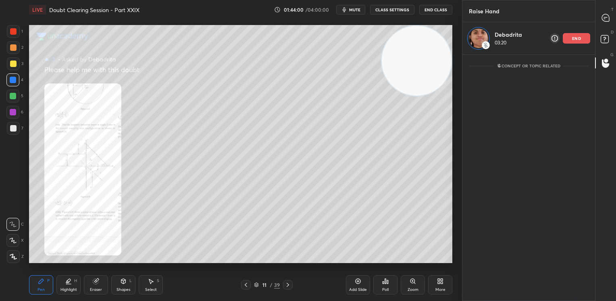
click at [7, 115] on div at bounding box center [12, 112] width 13 height 13
click at [15, 115] on div at bounding box center [13, 112] width 6 height 6
click at [131, 287] on div "Shapes L" at bounding box center [123, 284] width 24 height 19
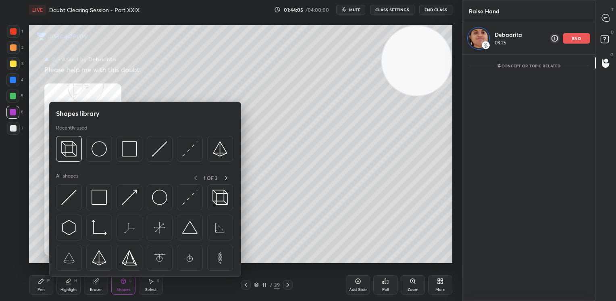
click at [40, 289] on div "Pen" at bounding box center [40, 289] width 7 height 4
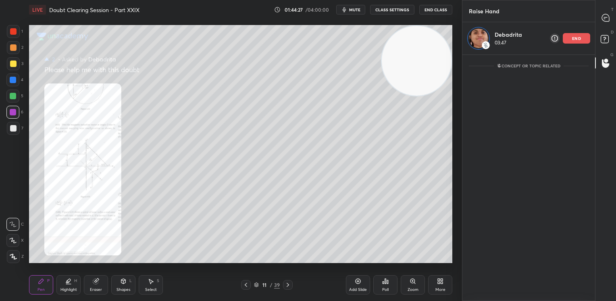
click at [14, 65] on div at bounding box center [13, 63] width 6 height 6
click at [9, 64] on div at bounding box center [13, 63] width 13 height 13
click at [604, 19] on icon at bounding box center [604, 19] width 1 height 0
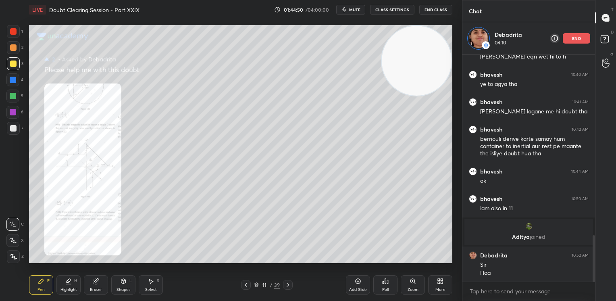
click at [124, 285] on div "Shapes L" at bounding box center [123, 284] width 24 height 19
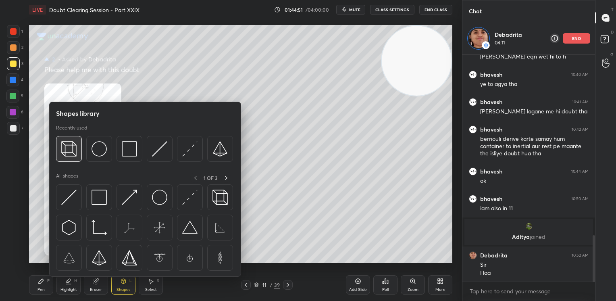
click at [67, 148] on img at bounding box center [68, 148] width 15 height 15
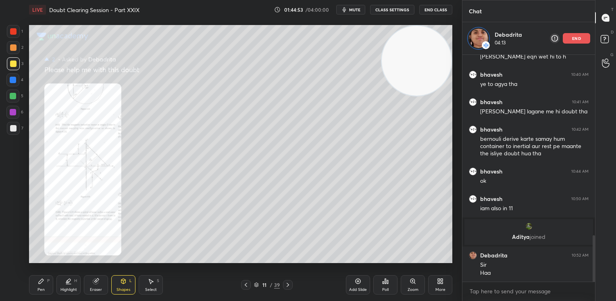
click at [15, 77] on div at bounding box center [13, 80] width 6 height 6
click at [12, 78] on div at bounding box center [13, 80] width 6 height 6
click at [418, 295] on div "Add Slide Poll Zoom More" at bounding box center [399, 284] width 106 height 45
click at [419, 289] on div "Zoom" at bounding box center [413, 284] width 24 height 19
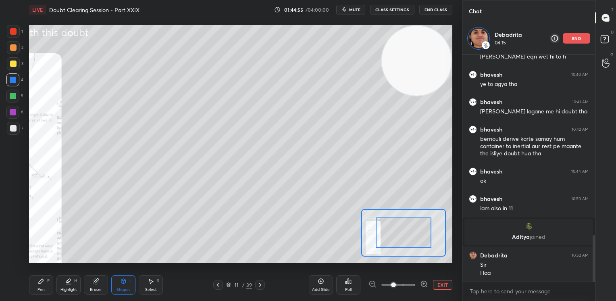
click at [396, 287] on span at bounding box center [393, 284] width 5 height 5
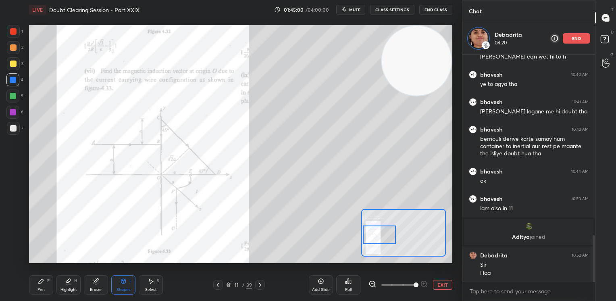
click at [8, 27] on div at bounding box center [13, 31] width 13 height 13
click at [8, 28] on div at bounding box center [13, 31] width 13 height 13
click at [133, 290] on div "Shapes L" at bounding box center [123, 284] width 24 height 19
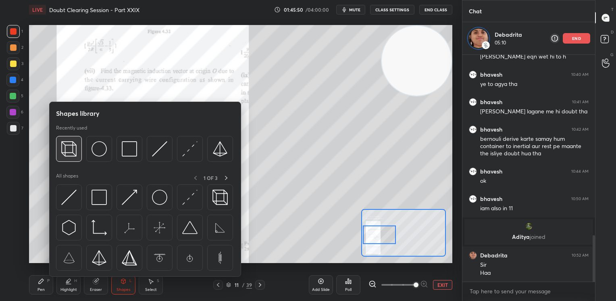
click at [74, 143] on img at bounding box center [68, 148] width 15 height 15
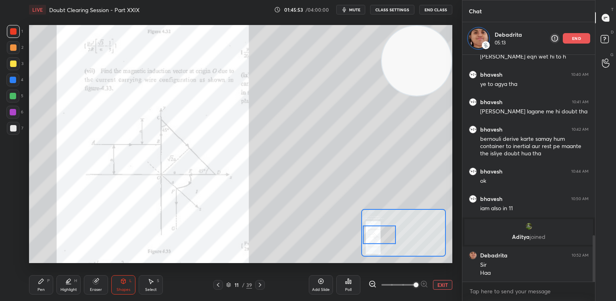
click at [11, 61] on div at bounding box center [13, 63] width 6 height 6
click at [15, 63] on div at bounding box center [13, 63] width 6 height 6
click at [42, 287] on div "Pen" at bounding box center [40, 289] width 7 height 4
click at [47, 281] on div "P" at bounding box center [48, 281] width 2 height 4
click at [7, 80] on div at bounding box center [12, 79] width 13 height 13
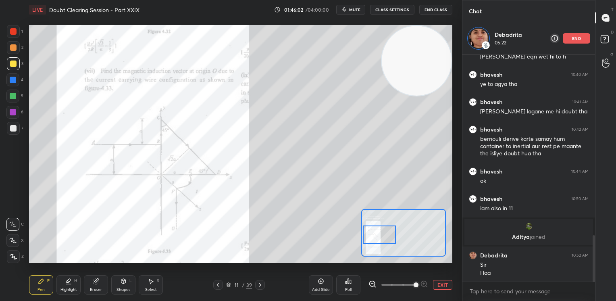
click at [9, 82] on div at bounding box center [12, 79] width 13 height 13
click at [451, 285] on button "EXIT" at bounding box center [442, 285] width 19 height 10
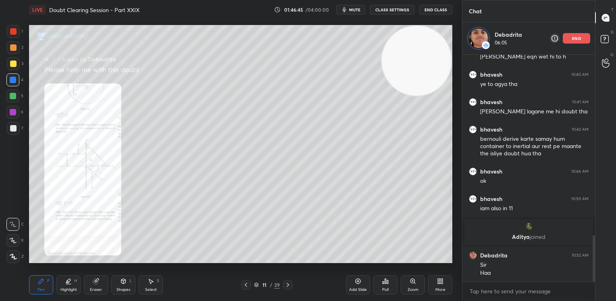
click at [427, 292] on div "Add Slide Poll Zoom More" at bounding box center [399, 284] width 106 height 45
click at [424, 290] on div "Zoom" at bounding box center [413, 284] width 24 height 19
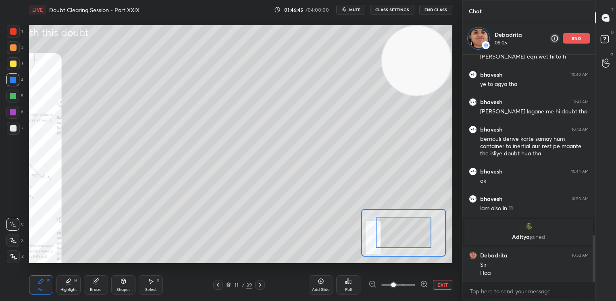
click at [396, 287] on span at bounding box center [393, 284] width 5 height 5
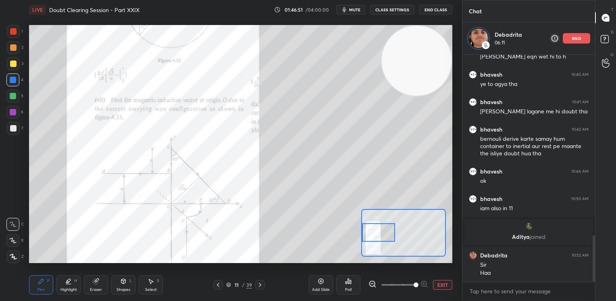
click at [10, 28] on div at bounding box center [13, 31] width 13 height 13
click at [8, 31] on div at bounding box center [13, 31] width 13 height 13
click at [13, 70] on div at bounding box center [13, 63] width 13 height 13
click at [15, 119] on div at bounding box center [12, 112] width 13 height 13
click at [16, 123] on div at bounding box center [13, 128] width 13 height 13
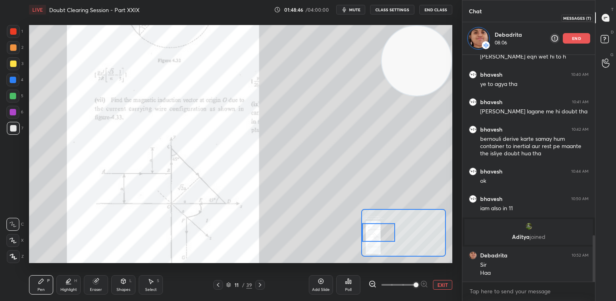
click at [604, 18] on icon at bounding box center [605, 17] width 7 height 7
click at [610, 27] on div "T Messages (T)" at bounding box center [605, 17] width 21 height 23
click at [13, 69] on div at bounding box center [13, 63] width 13 height 13
click at [13, 70] on div at bounding box center [13, 63] width 13 height 13
click at [18, 69] on div at bounding box center [13, 63] width 13 height 13
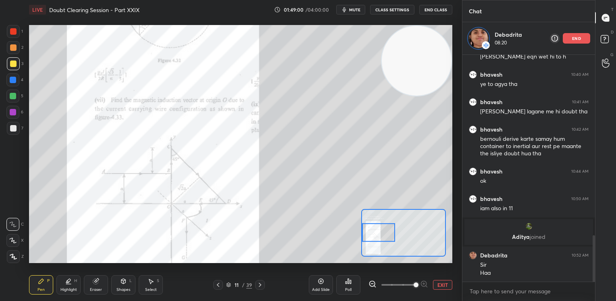
click at [451, 287] on button "EXIT" at bounding box center [442, 285] width 19 height 10
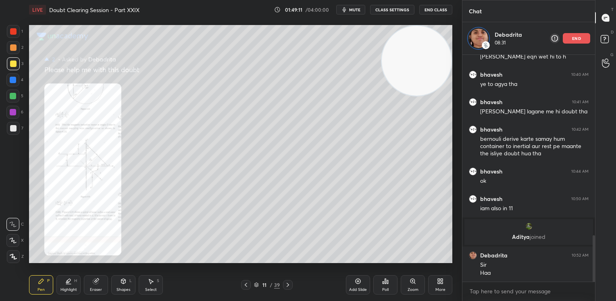
click at [11, 81] on div at bounding box center [13, 80] width 6 height 6
click at [15, 80] on div at bounding box center [13, 80] width 6 height 6
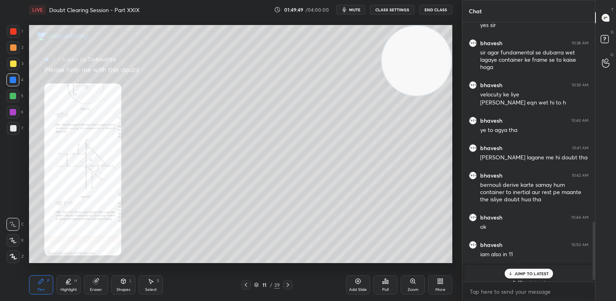
scroll to position [892, 0]
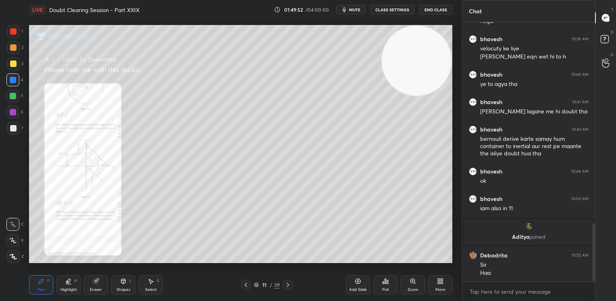
click at [13, 66] on div at bounding box center [13, 63] width 6 height 6
click at [13, 68] on div at bounding box center [13, 63] width 13 height 13
click at [357, 8] on span "mute" at bounding box center [354, 10] width 11 height 6
click at [442, 10] on button "End Class" at bounding box center [435, 10] width 33 height 10
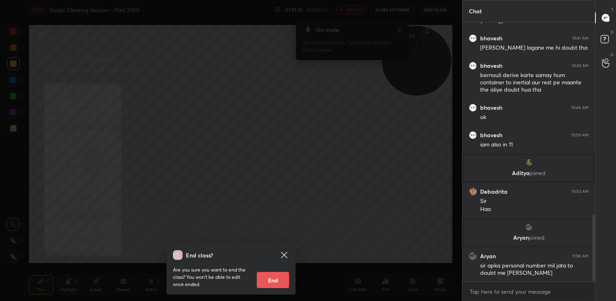
scroll to position [738, 0]
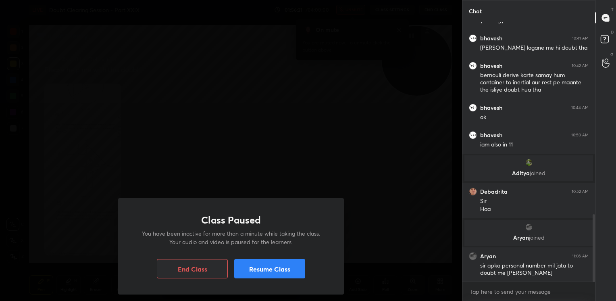
click at [284, 265] on button "Resume Class" at bounding box center [269, 268] width 71 height 19
click at [260, 279] on div "Class Paused You have been inactive for more than a minute while taking the cla…" at bounding box center [231, 246] width 226 height 96
click at [260, 271] on button "Resume Class" at bounding box center [269, 268] width 71 height 19
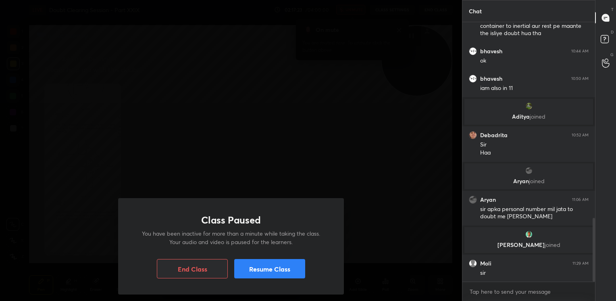
scroll to position [821, 0]
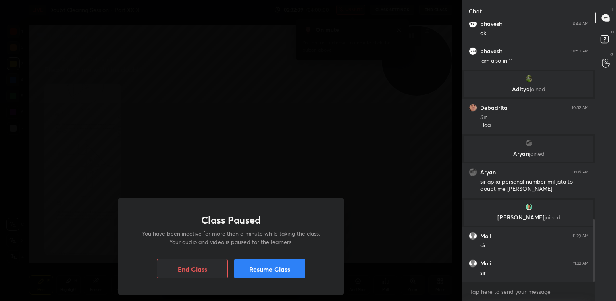
click at [264, 262] on button "Resume Class" at bounding box center [269, 268] width 71 height 19
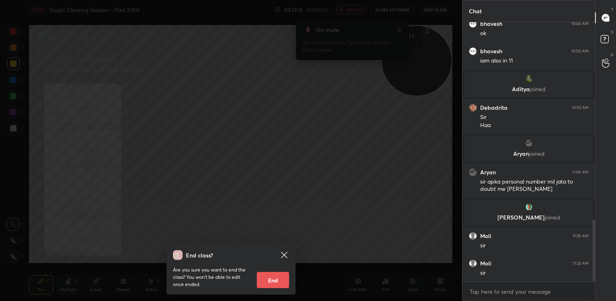
click at [287, 251] on icon at bounding box center [284, 255] width 10 height 10
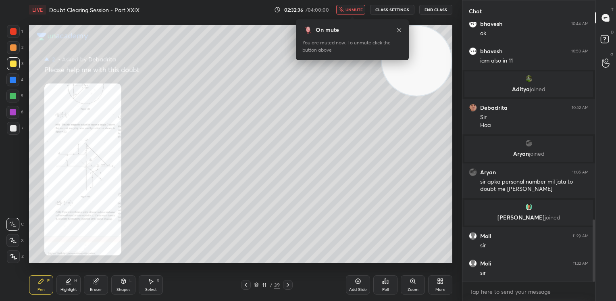
click at [397, 30] on icon at bounding box center [399, 30] width 6 height 6
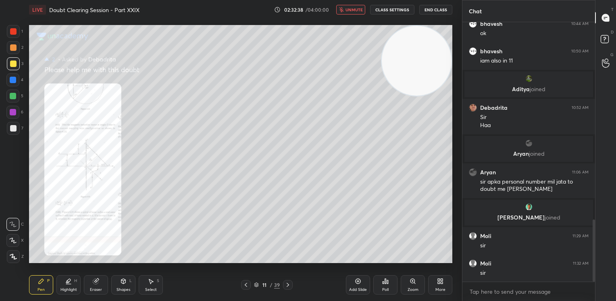
click at [342, 12] on button "unmute" at bounding box center [350, 10] width 29 height 10
click at [241, 287] on div at bounding box center [246, 285] width 10 height 10
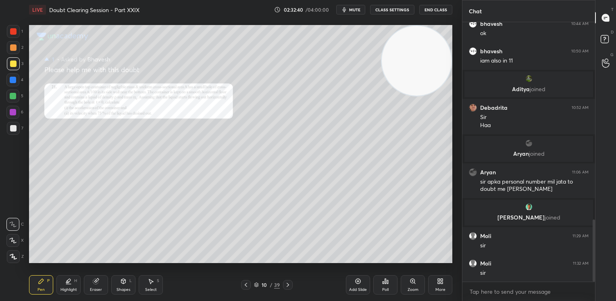
click at [241, 287] on div at bounding box center [246, 285] width 10 height 10
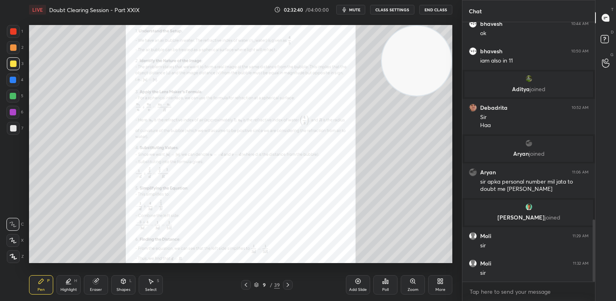
click at [241, 287] on div at bounding box center [246, 285] width 10 height 10
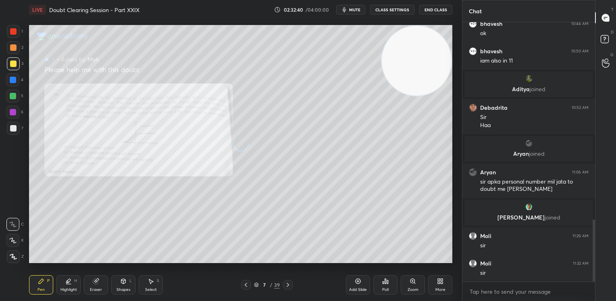
click at [241, 287] on div at bounding box center [246, 285] width 10 height 10
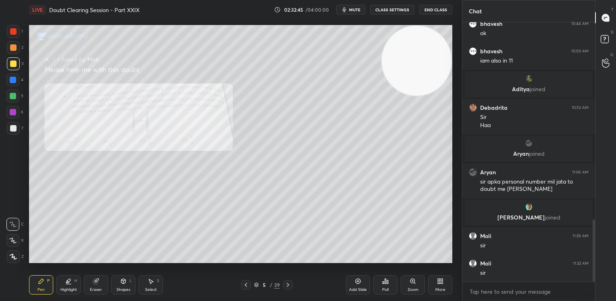
click at [13, 28] on div at bounding box center [13, 31] width 6 height 6
click at [340, 12] on button "mute" at bounding box center [350, 10] width 29 height 10
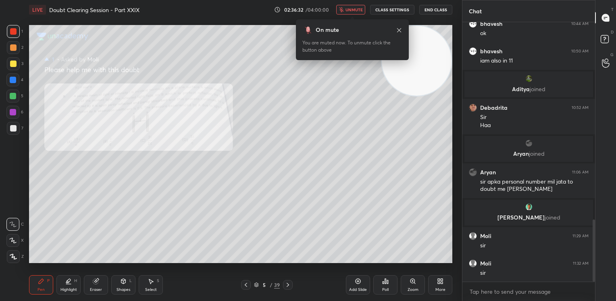
click at [442, 9] on button "End Class" at bounding box center [435, 10] width 33 height 10
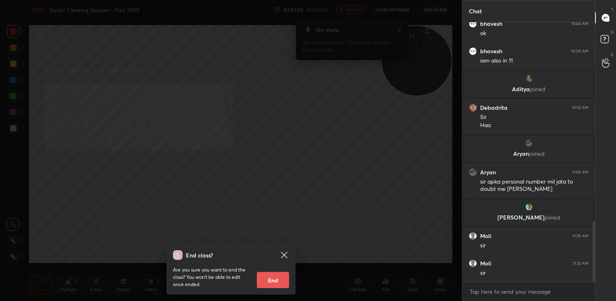
scroll to position [850, 0]
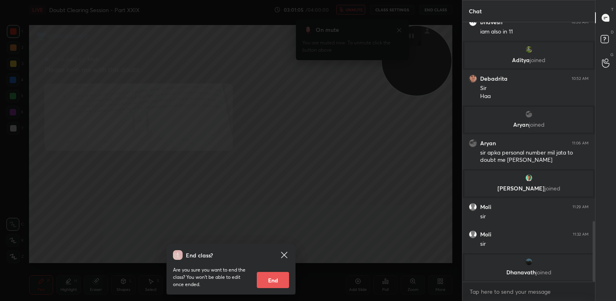
click at [277, 277] on button "End" at bounding box center [273, 280] width 32 height 16
type textarea "x"
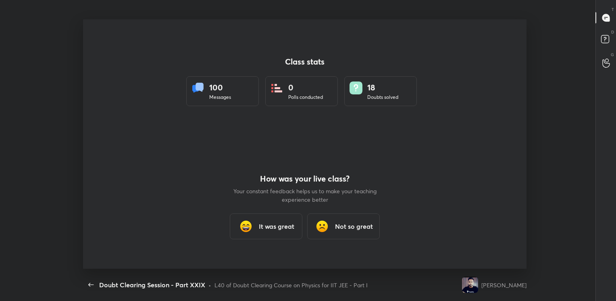
scroll to position [0, 0]
